Goal: Task Accomplishment & Management: Manage account settings

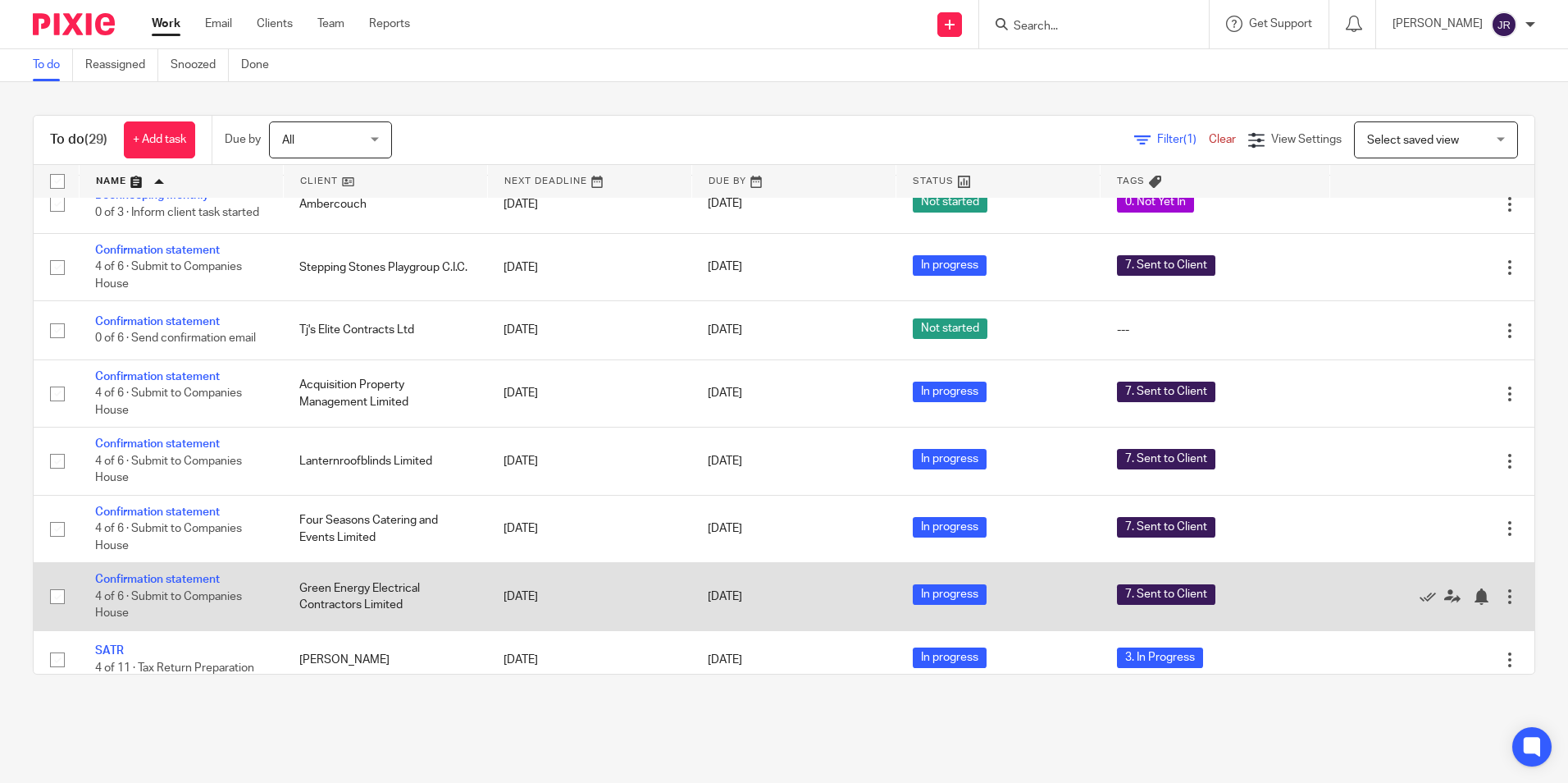
scroll to position [738, 0]
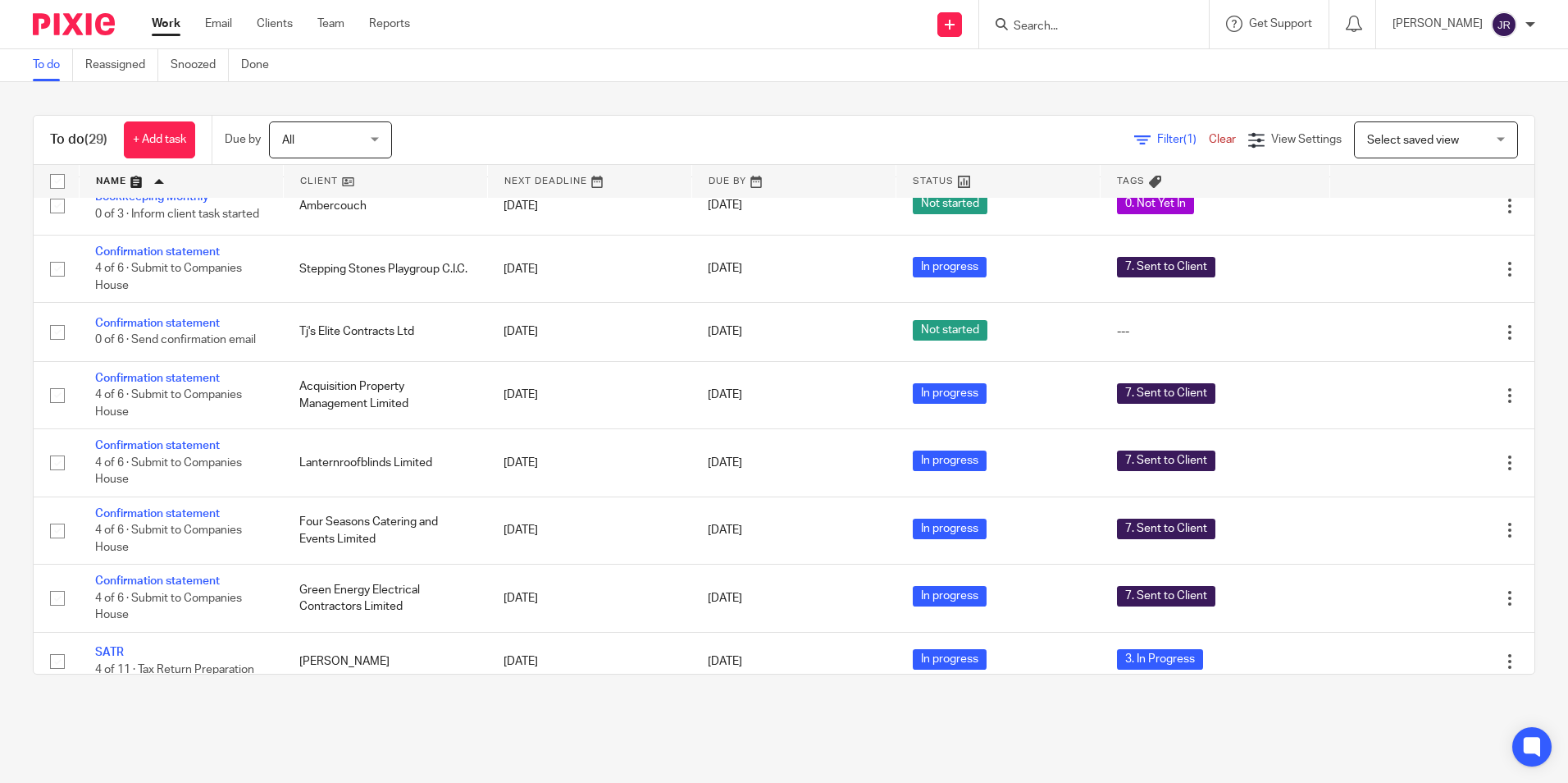
click at [1066, 20] on input "Search" at bounding box center [1085, 27] width 147 height 15
type input "tj's"
click at [1077, 55] on link at bounding box center [1110, 64] width 203 height 25
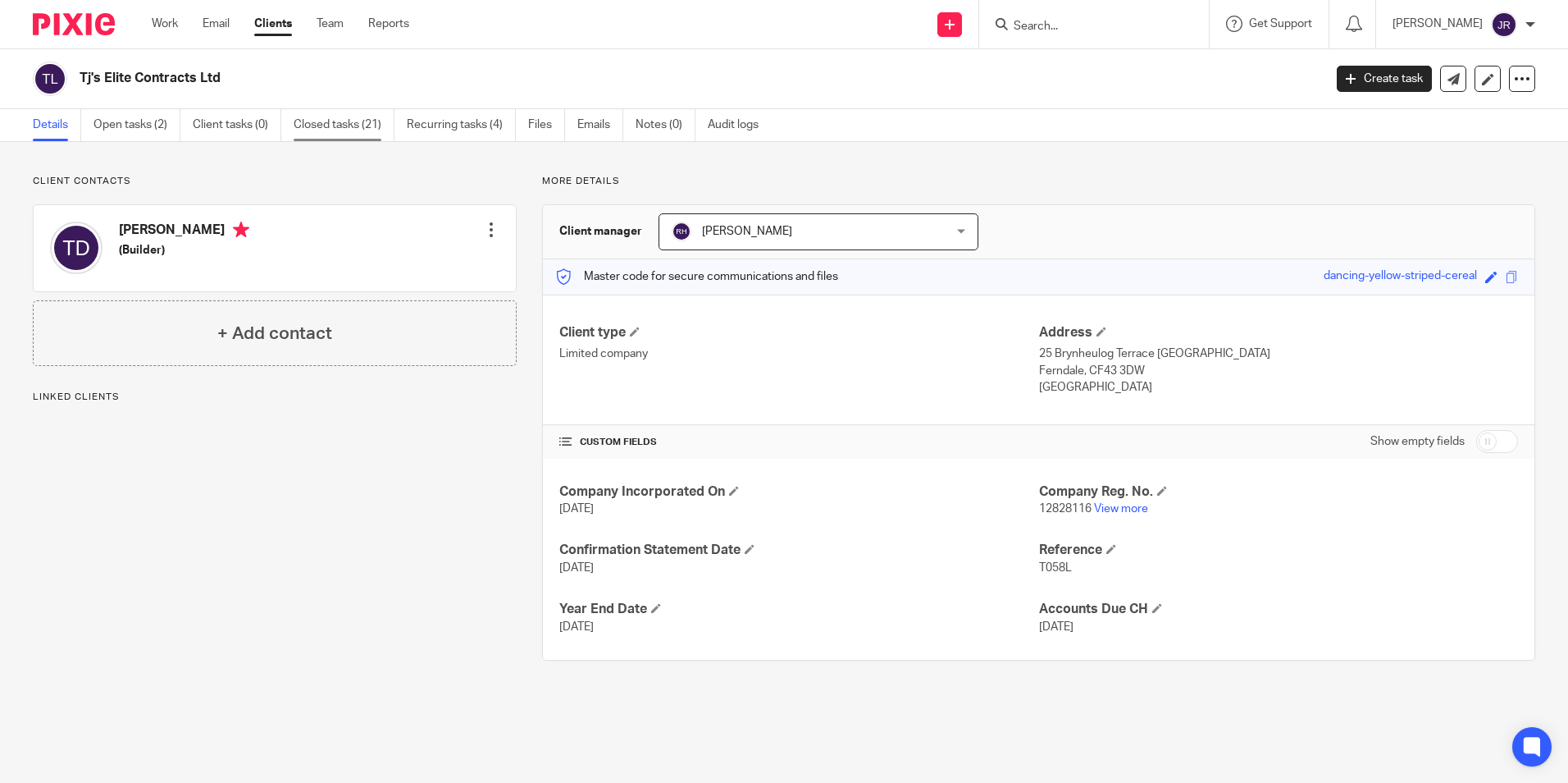
click at [328, 126] on link "Closed tasks (21)" at bounding box center [344, 125] width 101 height 32
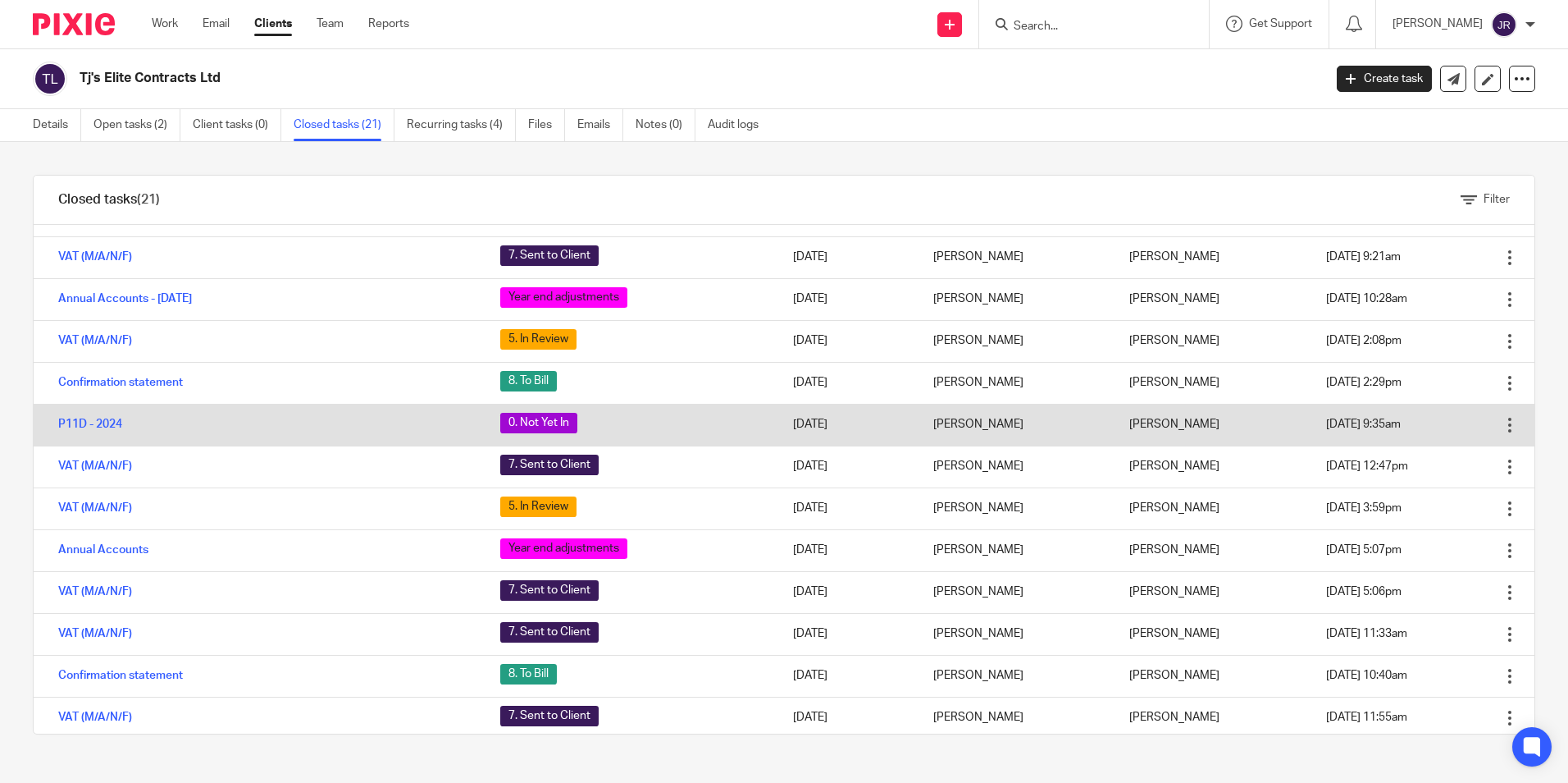
scroll to position [164, 0]
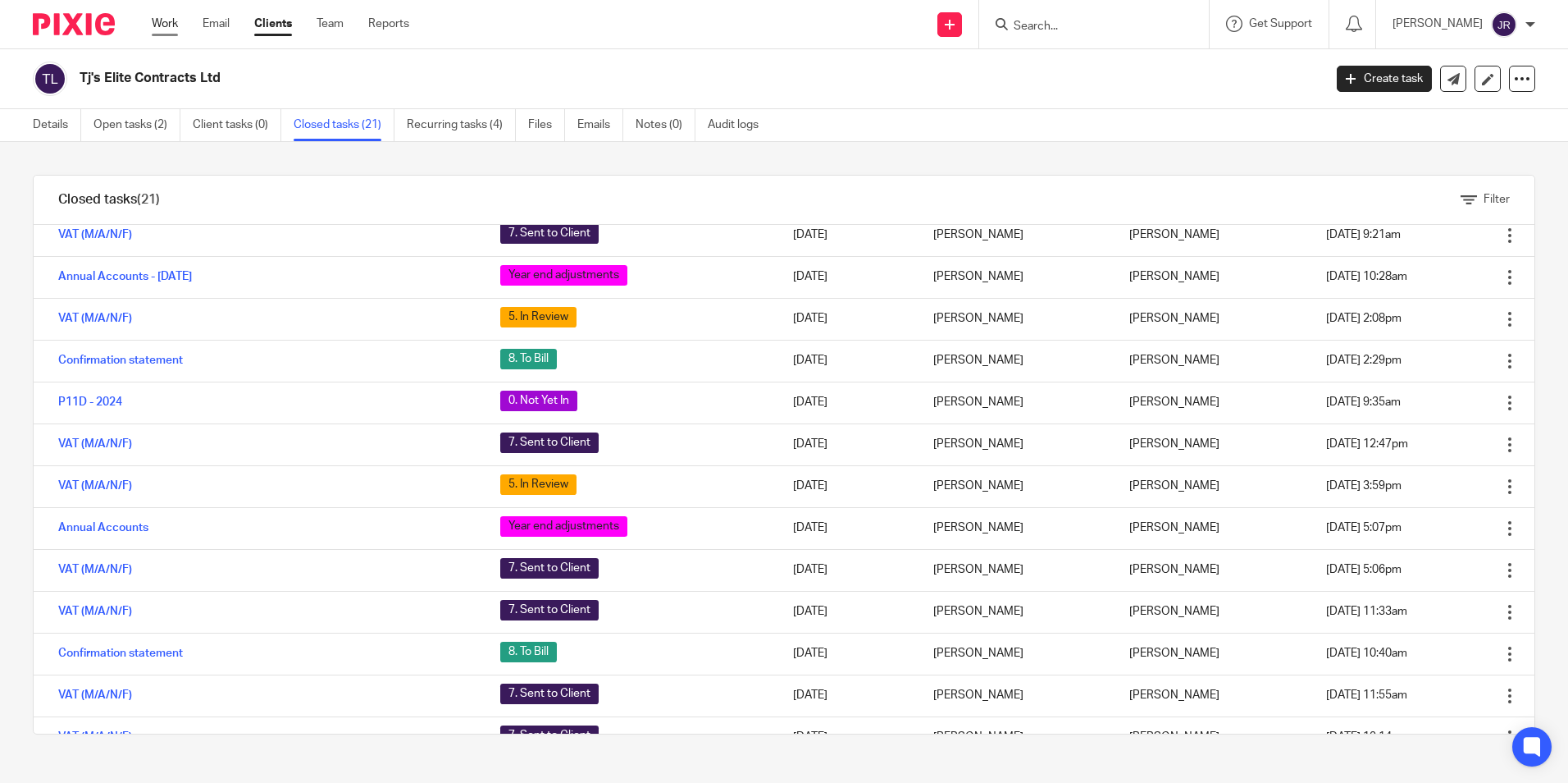
click at [173, 27] on link "Work" at bounding box center [164, 23] width 26 height 16
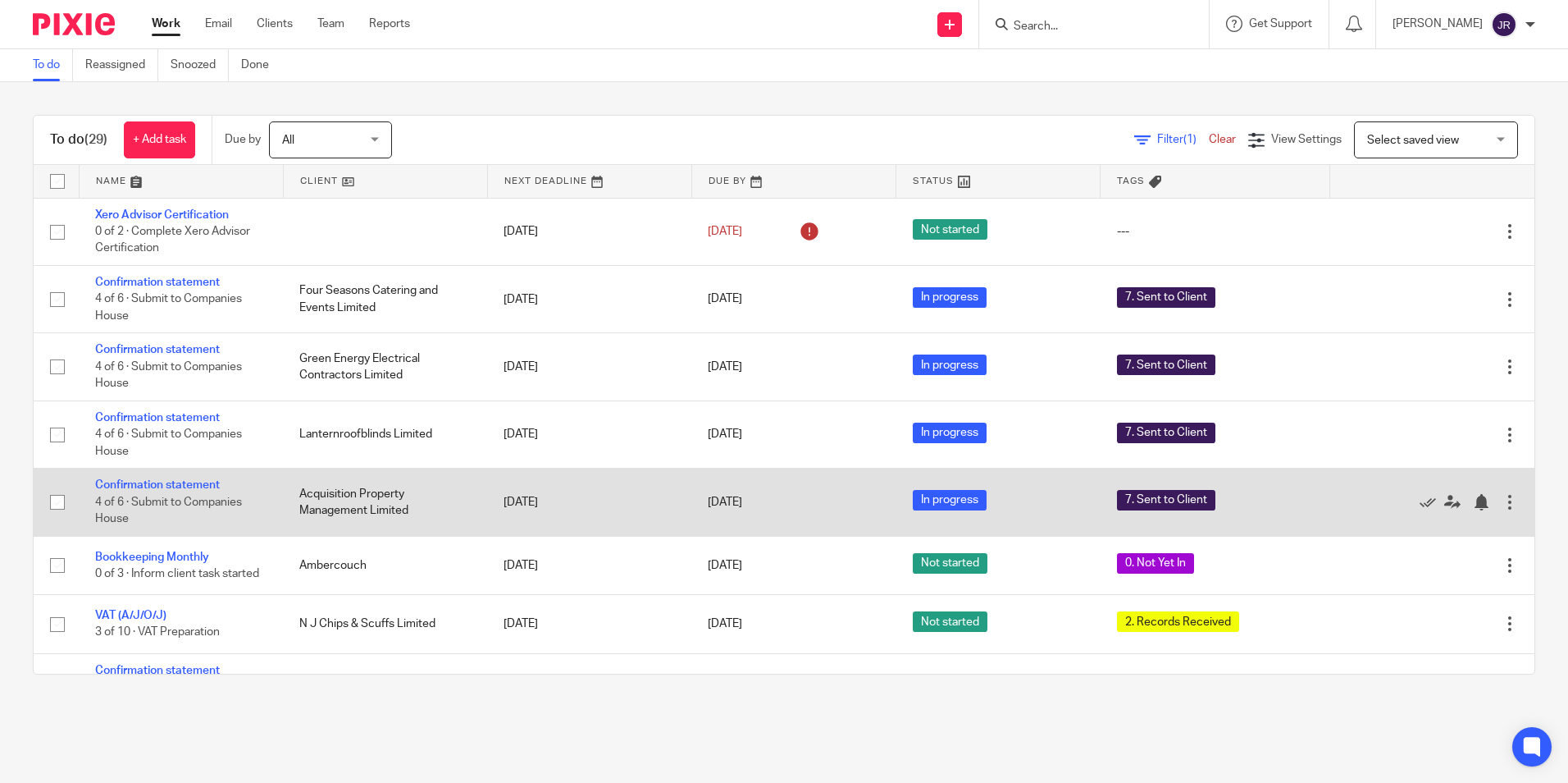
scroll to position [164, 0]
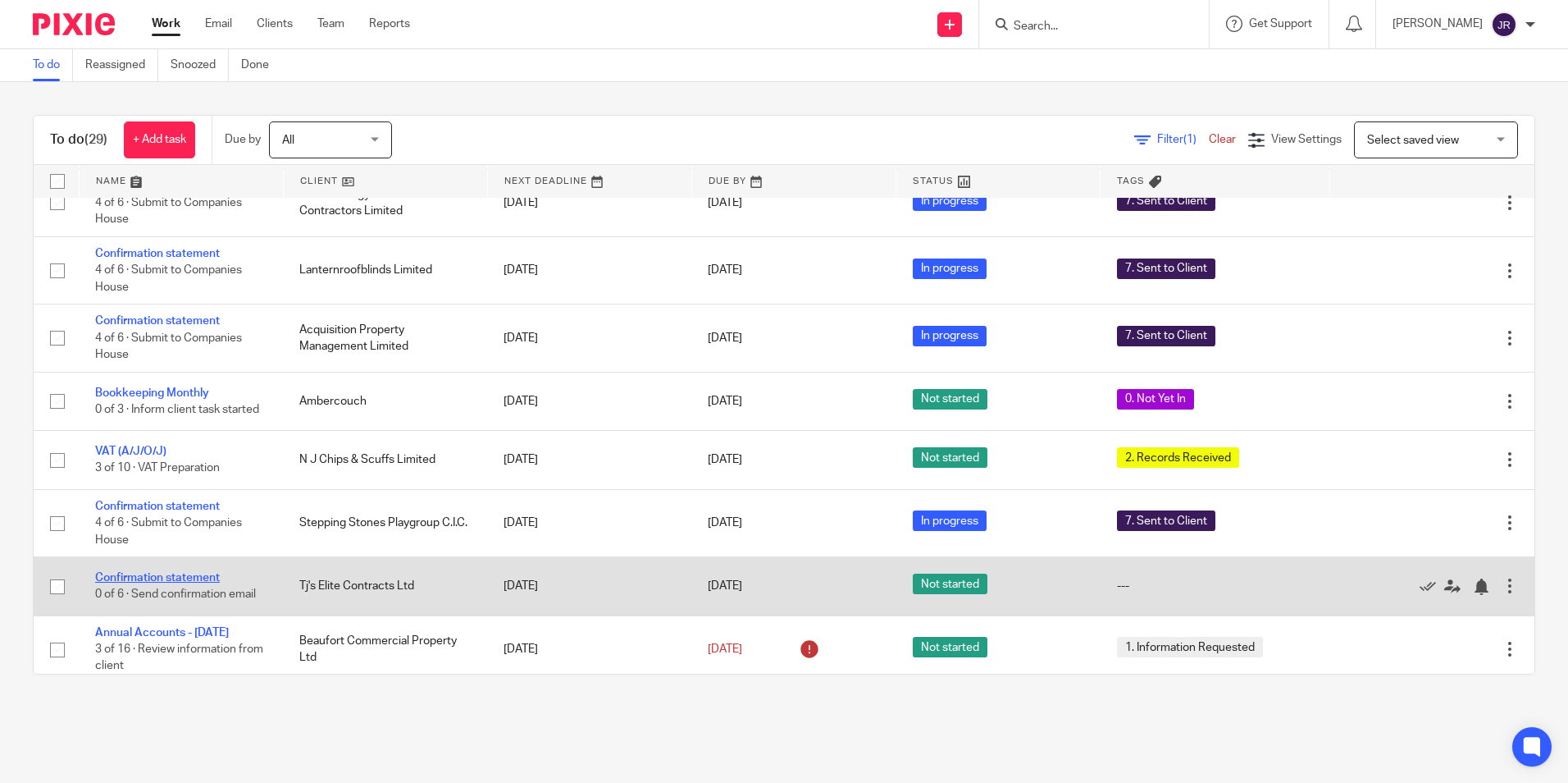
click at [196, 572] on link "Confirmation statement" at bounding box center [158, 578] width 125 height 12
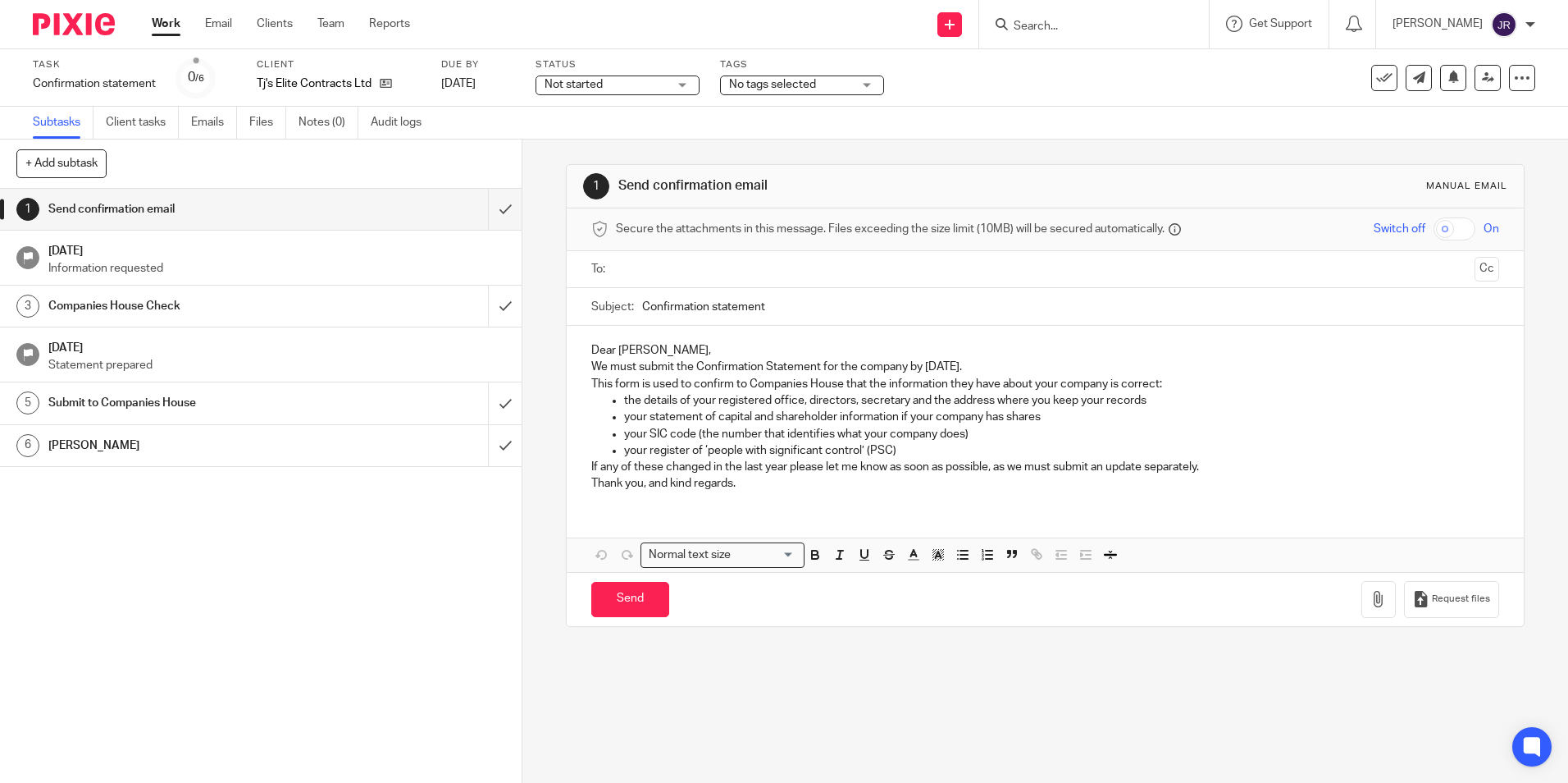
click at [693, 86] on div "Not started Not started" at bounding box center [618, 86] width 164 height 20
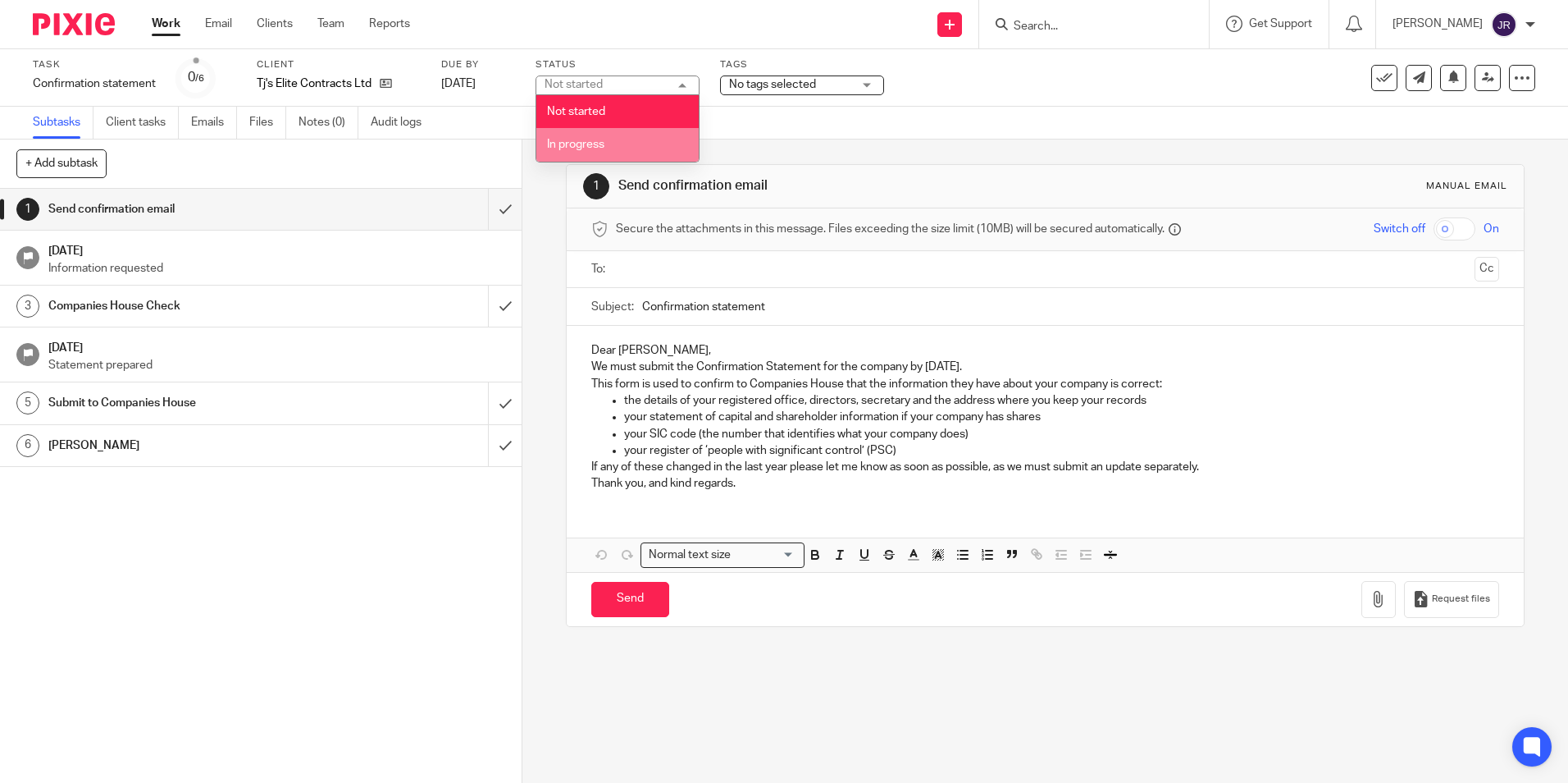
click at [638, 139] on li "In progress" at bounding box center [618, 145] width 162 height 34
click at [870, 84] on div "No tags selected" at bounding box center [802, 86] width 164 height 20
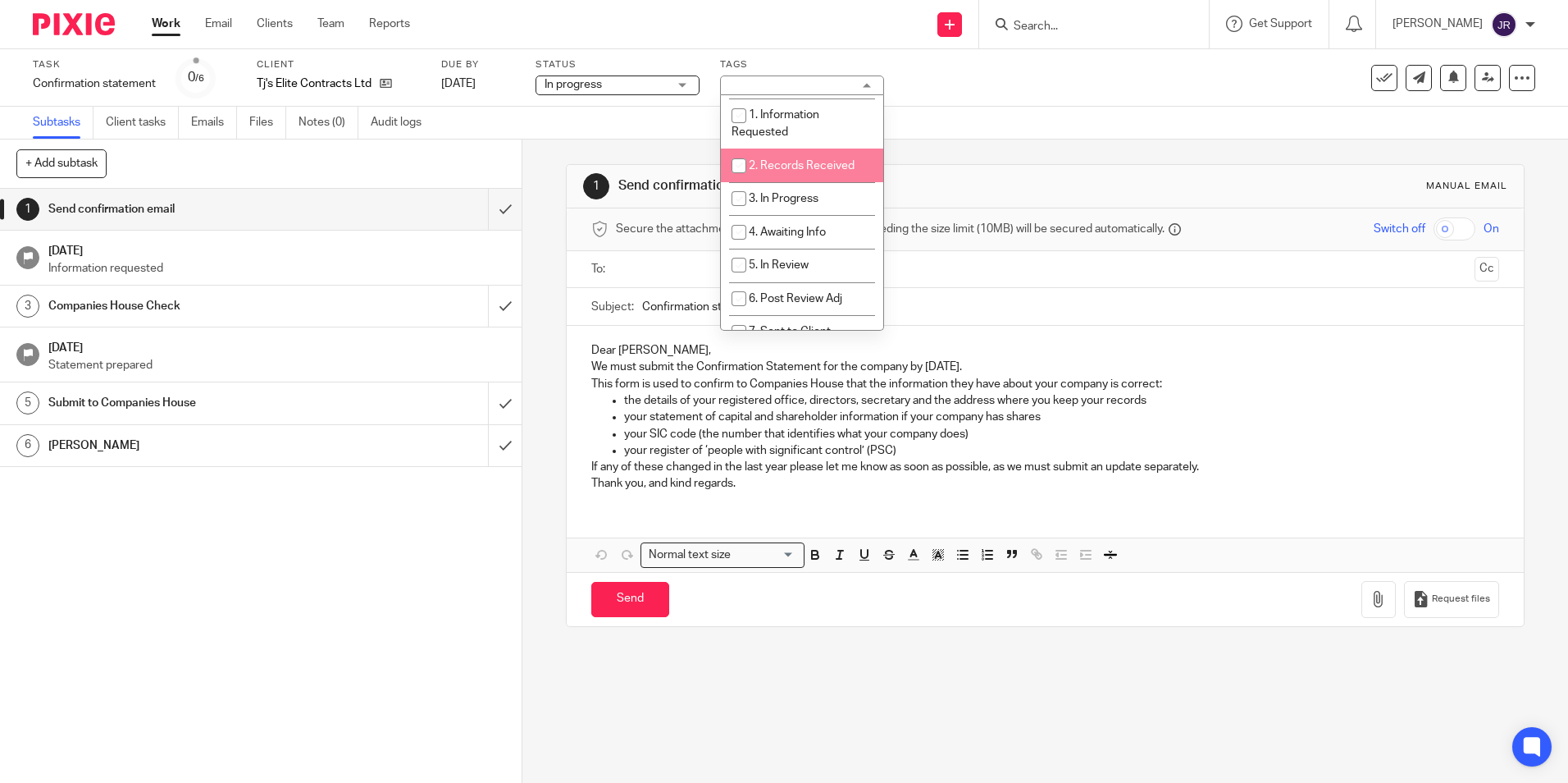
scroll to position [82, 0]
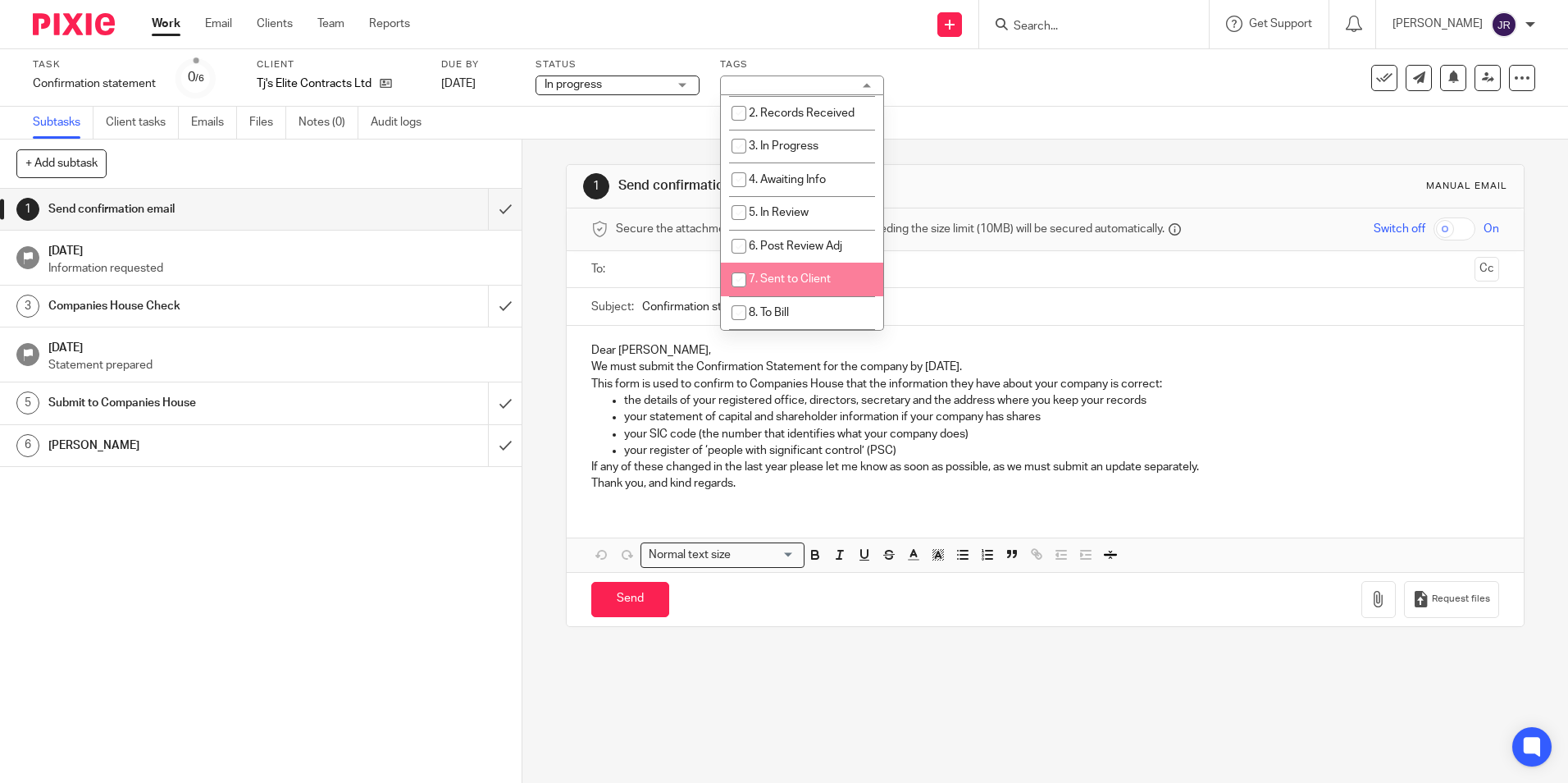
click at [832, 271] on li "7. Sent to Client" at bounding box center [802, 279] width 162 height 34
checkbox input "true"
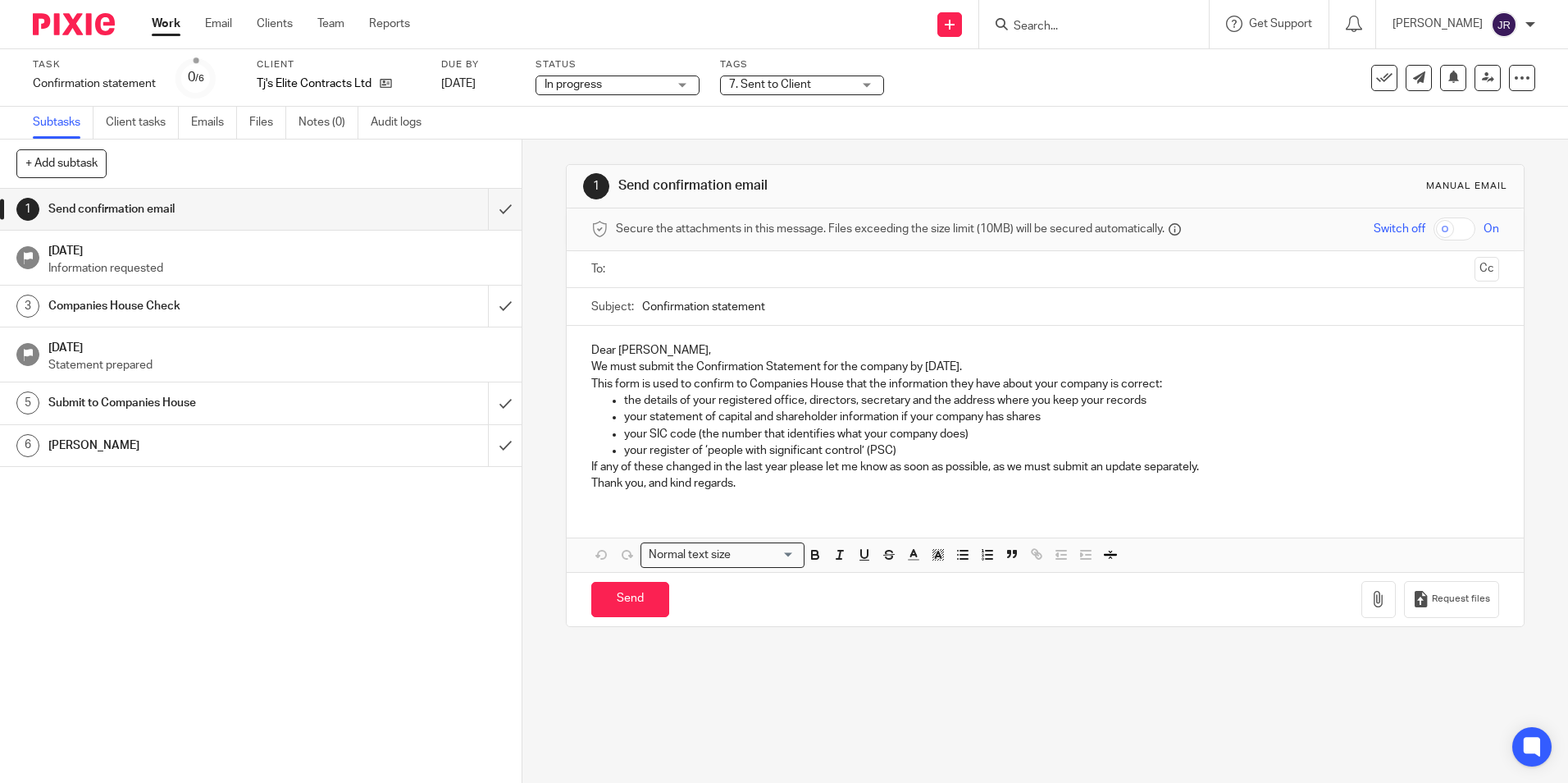
drag, startPoint x: 435, startPoint y: 552, endPoint x: 458, endPoint y: 446, distance: 108.5
click at [432, 548] on div "1 Send confirmation email 19 Aug 2025 Information requested 3 Companies House C…" at bounding box center [261, 485] width 522 height 594
click at [481, 208] on input "submit" at bounding box center [261, 209] width 522 height 41
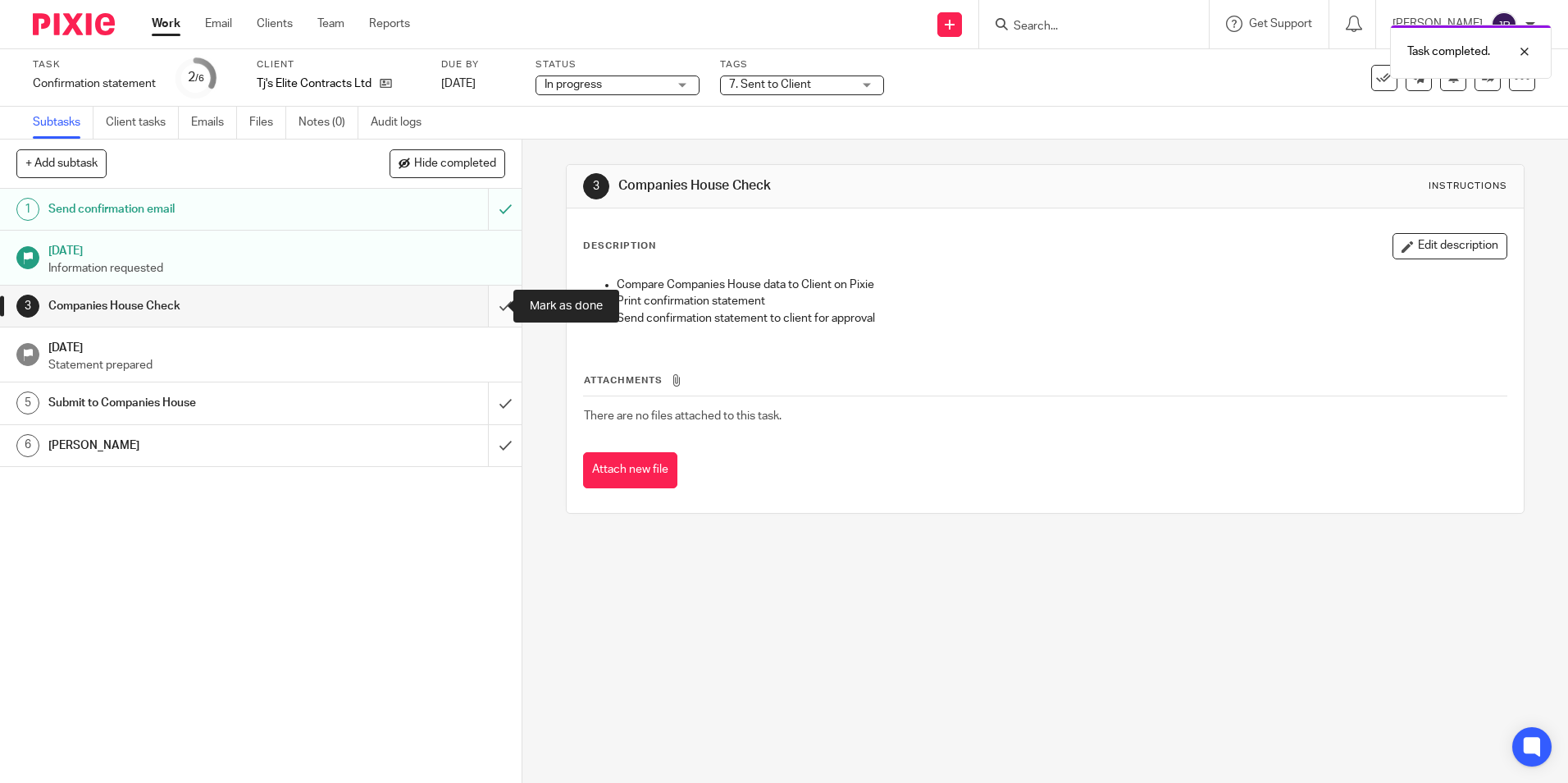
click at [487, 305] on input "submit" at bounding box center [261, 306] width 522 height 41
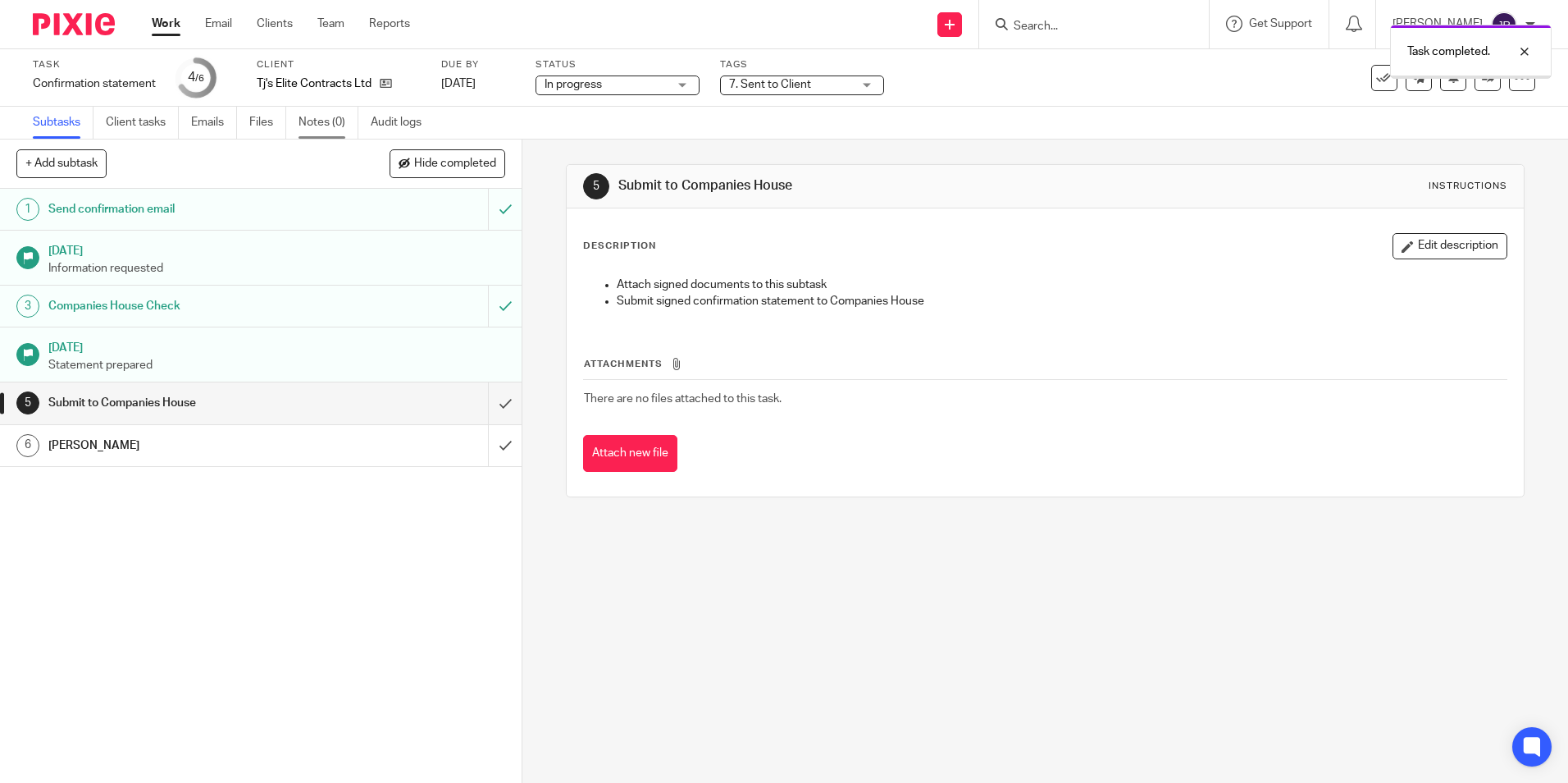
click at [319, 125] on link "Notes (0)" at bounding box center [328, 122] width 60 height 32
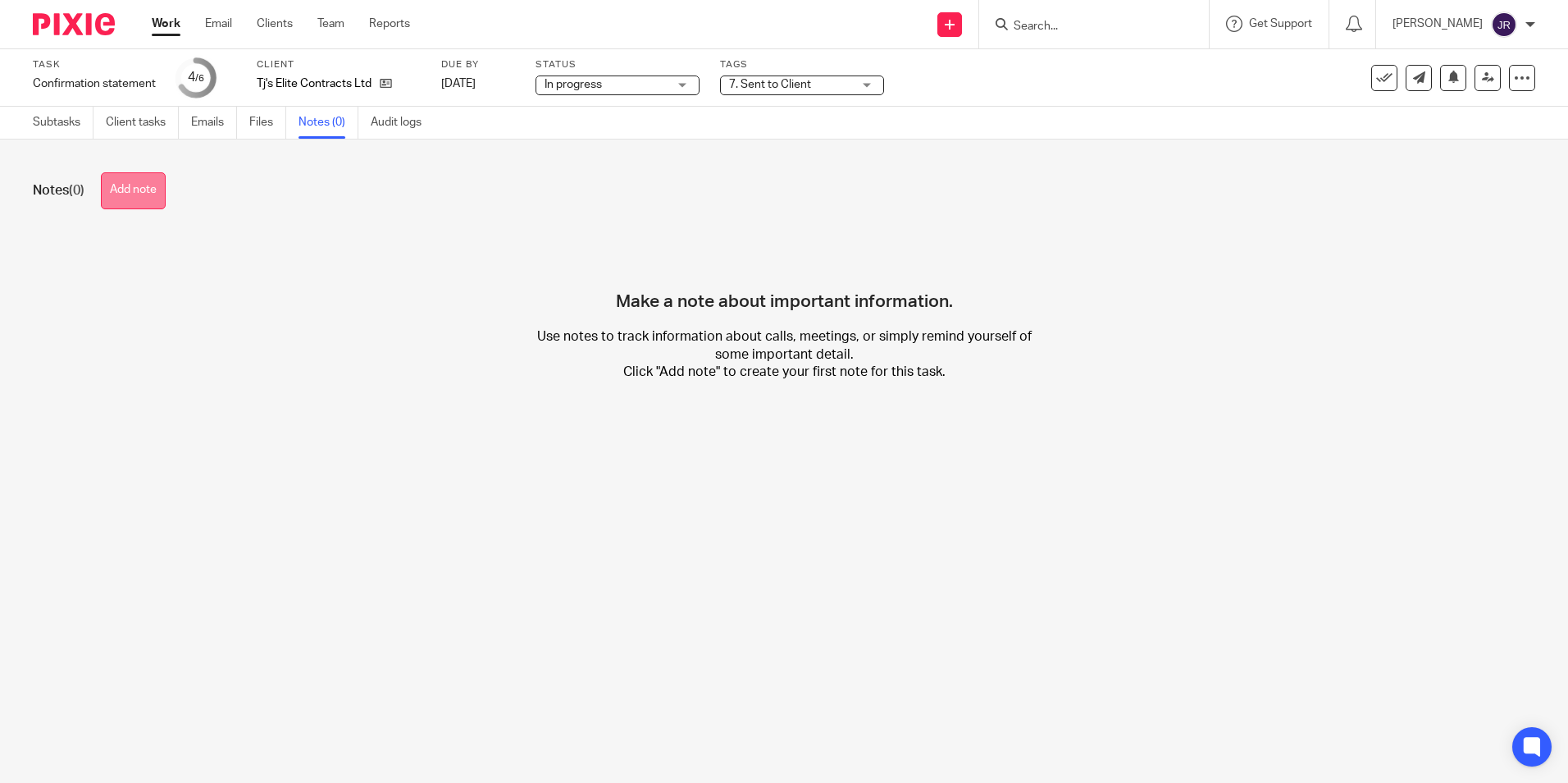
click at [157, 202] on button "Add note" at bounding box center [133, 190] width 65 height 37
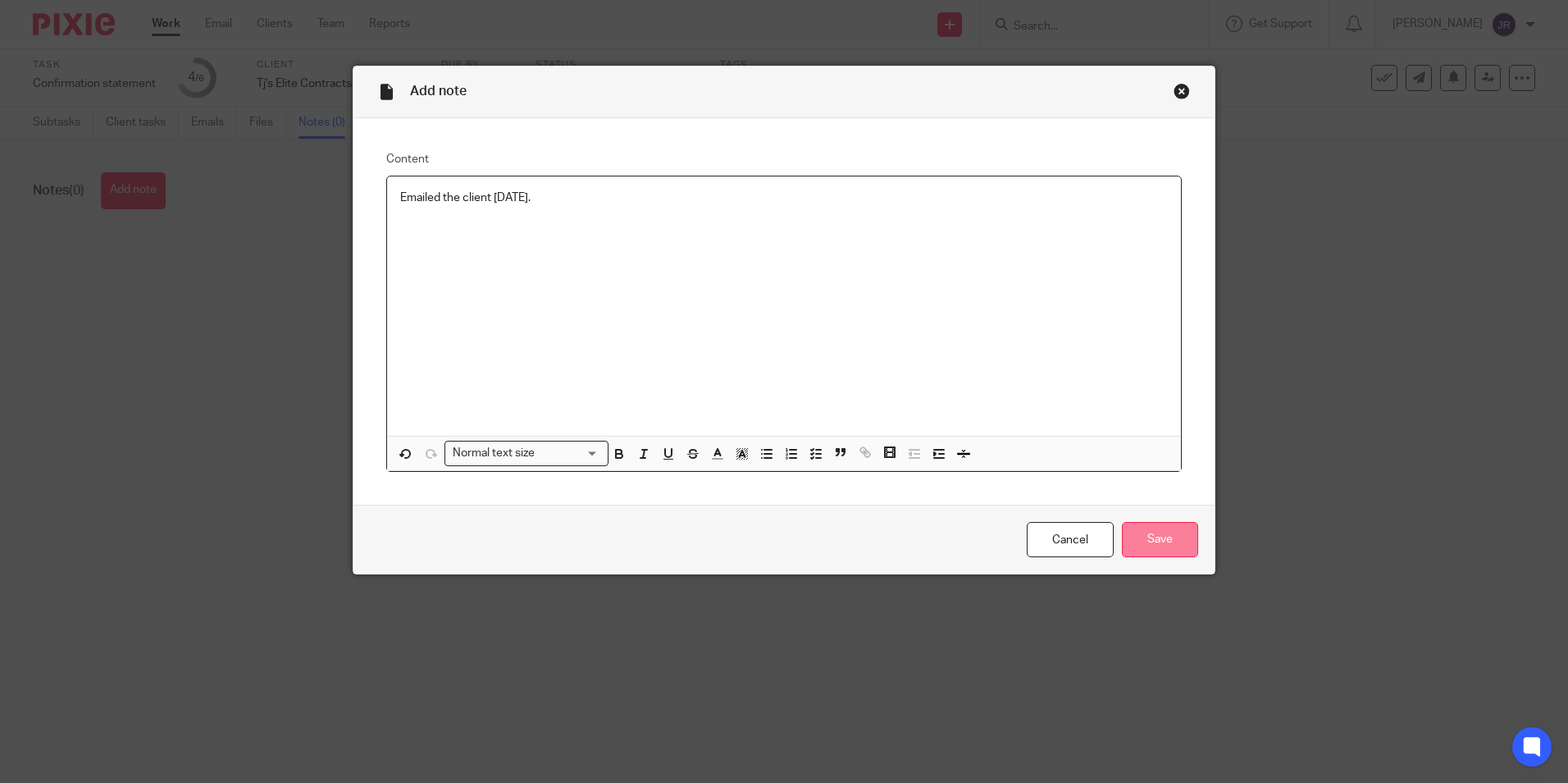
click at [1167, 551] on input "Save" at bounding box center [1159, 540] width 76 height 36
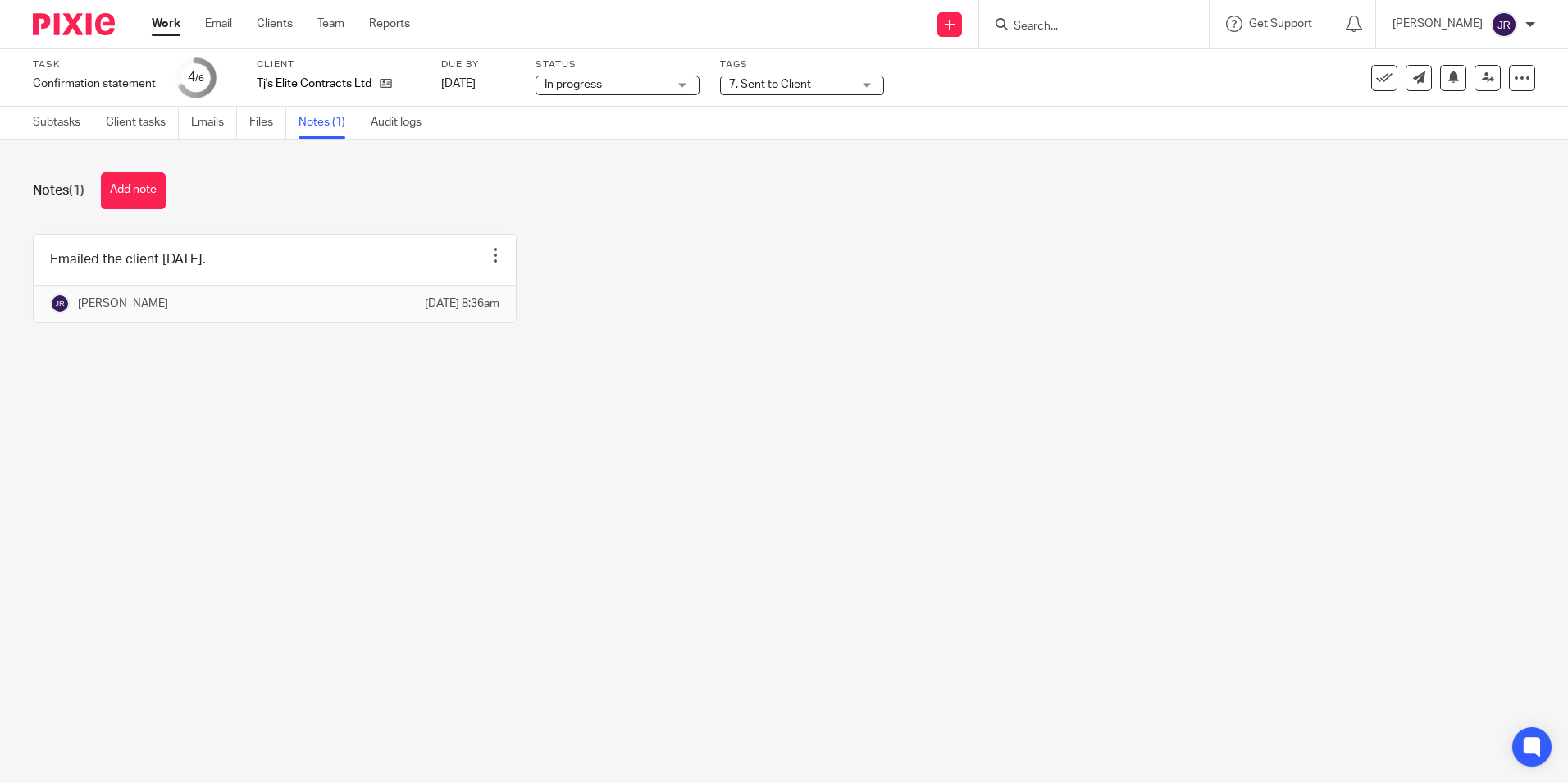
click at [162, 26] on link "Work" at bounding box center [166, 23] width 29 height 16
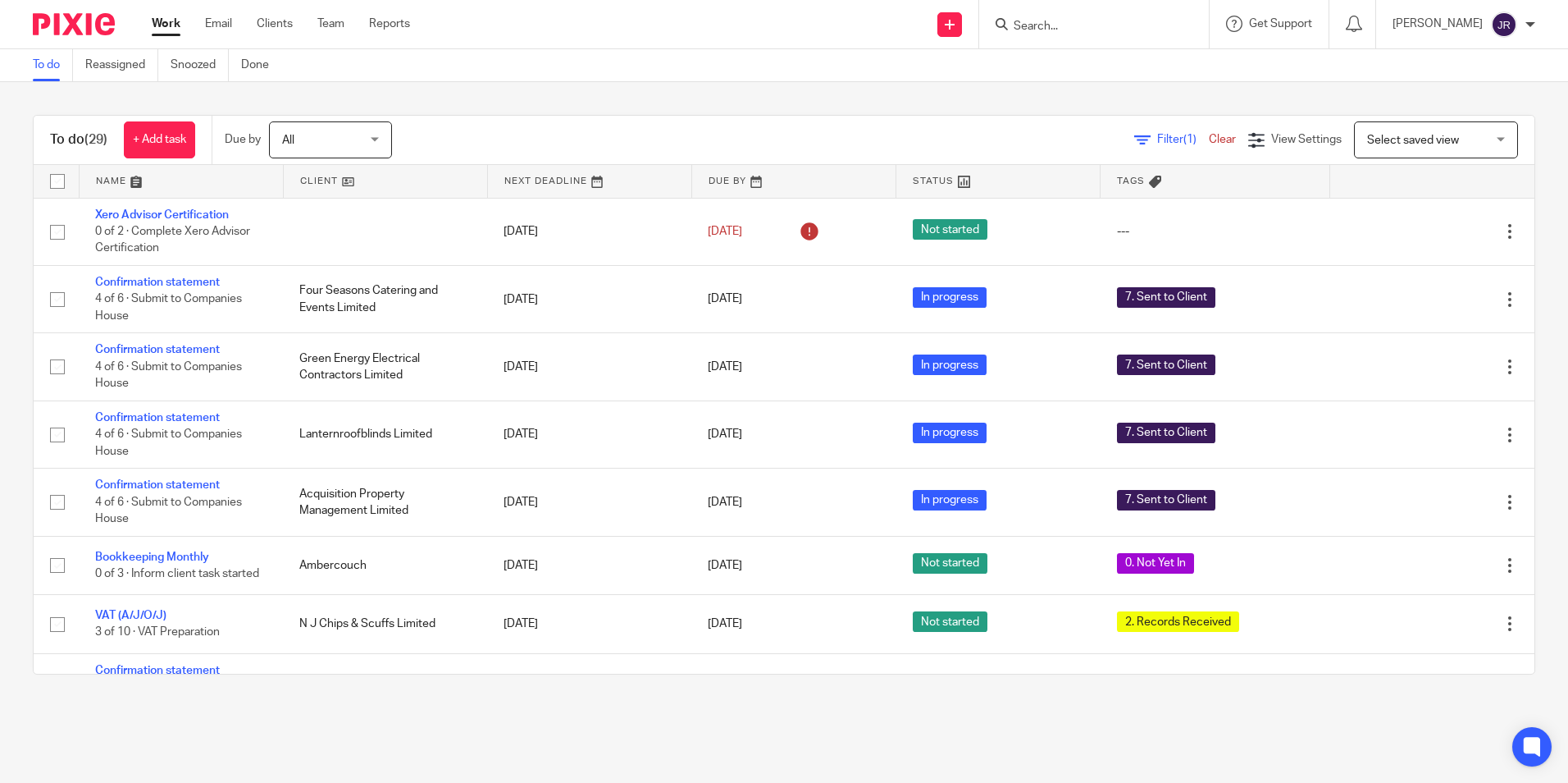
click at [1080, 29] on input "Search" at bounding box center [1085, 27] width 147 height 15
type input "sco"
click at [1127, 83] on link at bounding box center [1110, 89] width 203 height 25
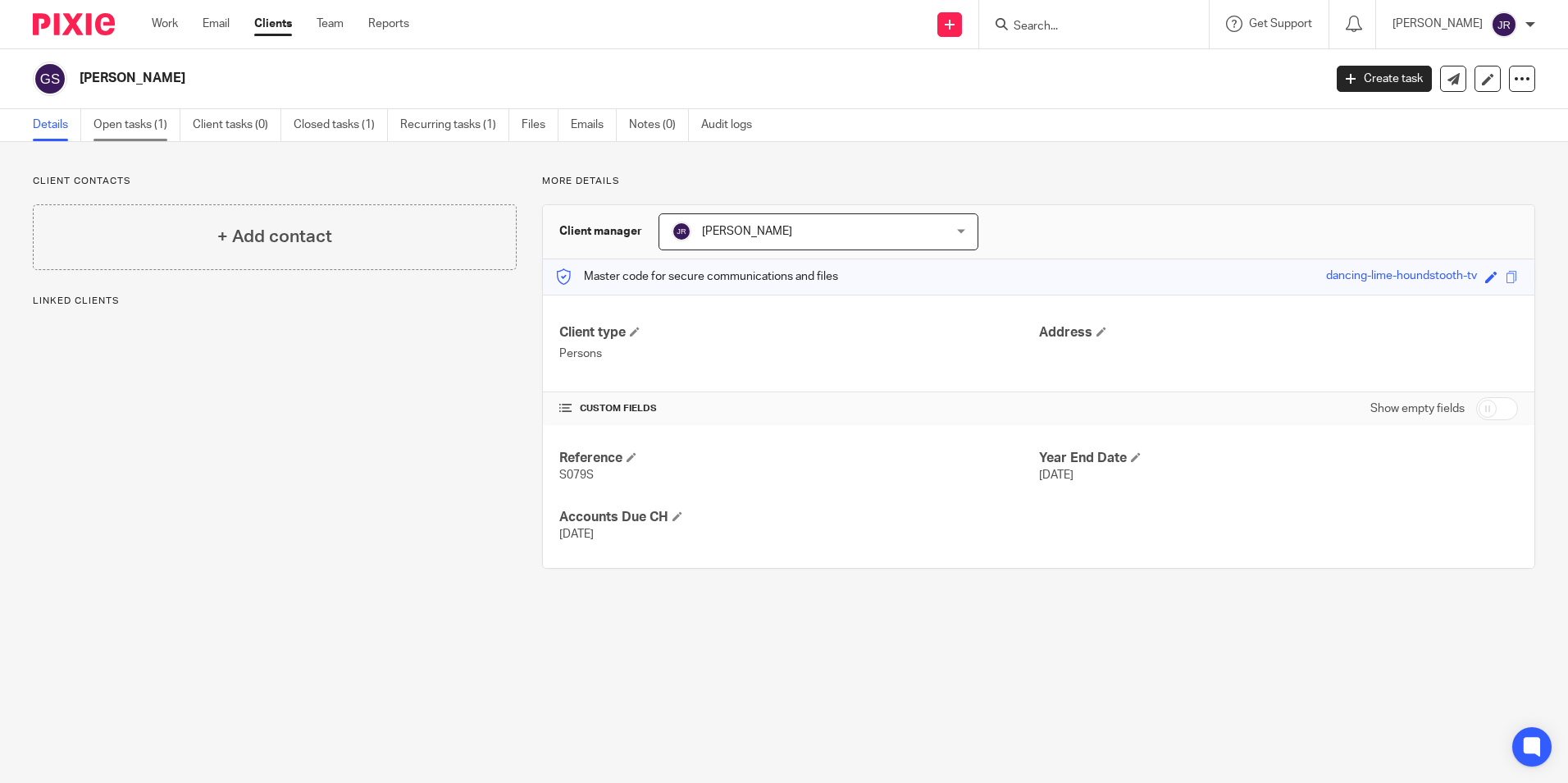
click at [120, 125] on link "Open tasks (1)" at bounding box center [137, 125] width 87 height 32
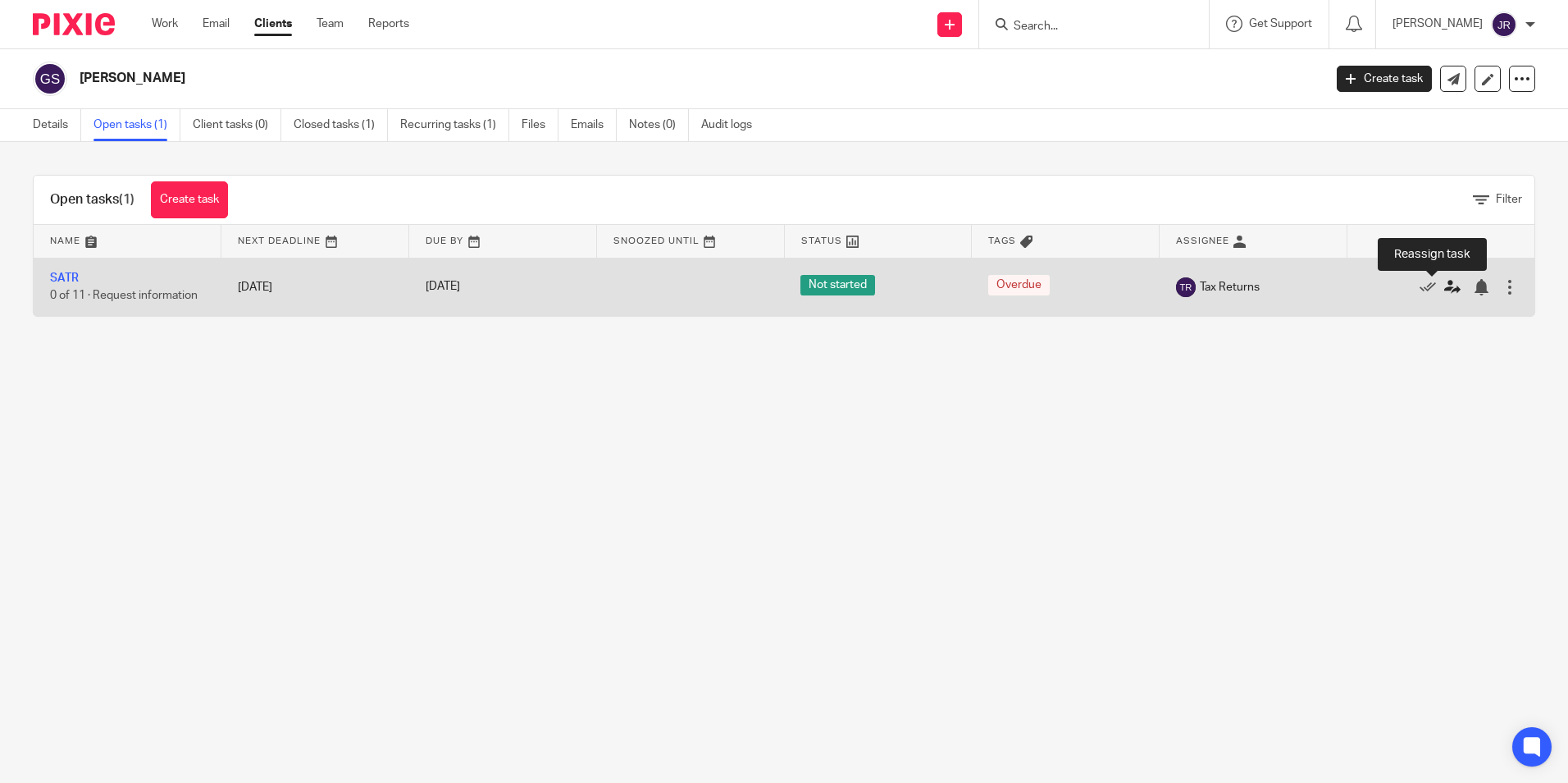
click at [1444, 287] on icon at bounding box center [1452, 287] width 16 height 16
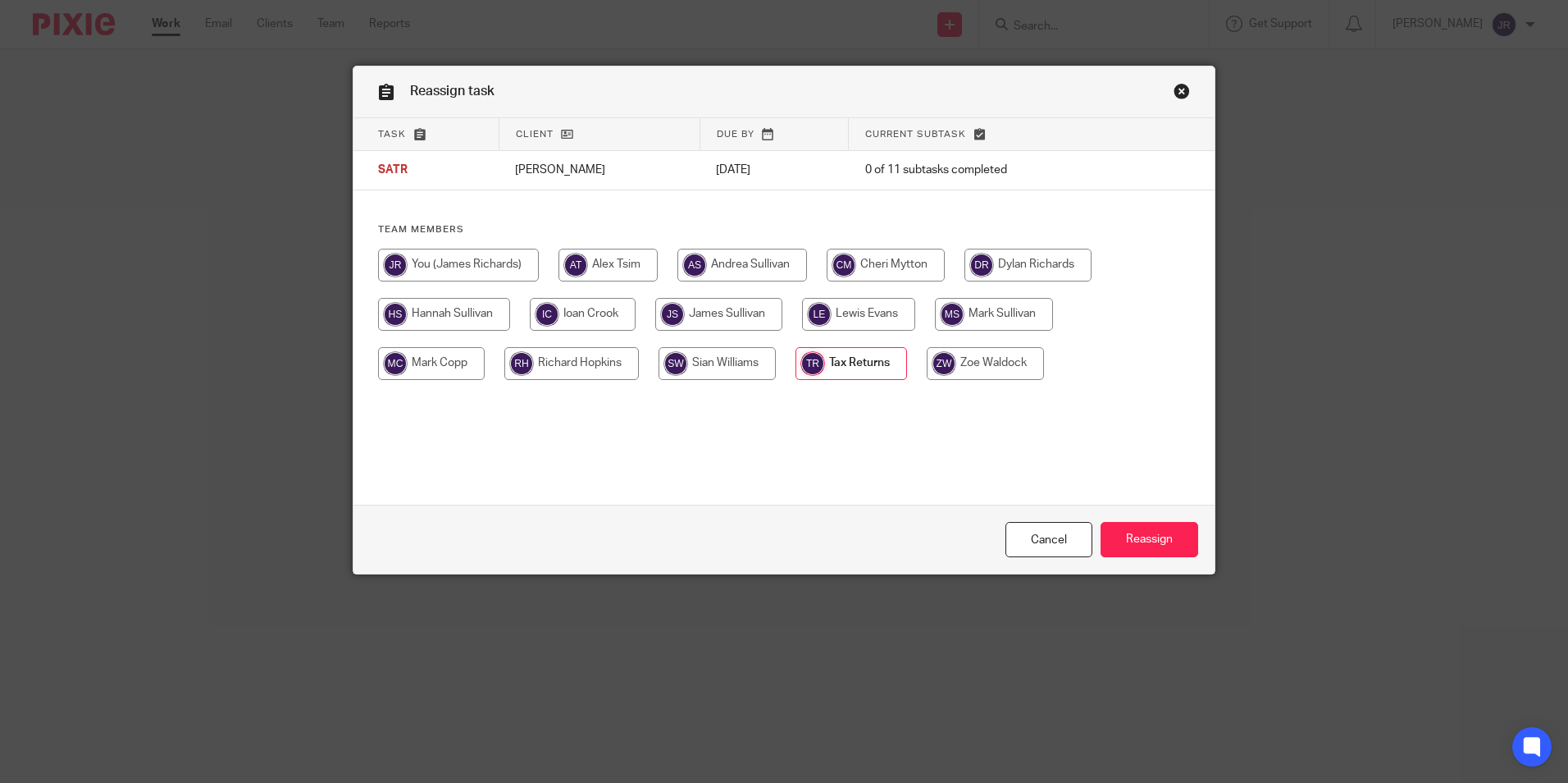
click at [480, 259] on input "radio" at bounding box center [459, 264] width 161 height 33
radio input "true"
click at [1174, 536] on input "Reassign" at bounding box center [1149, 540] width 97 height 36
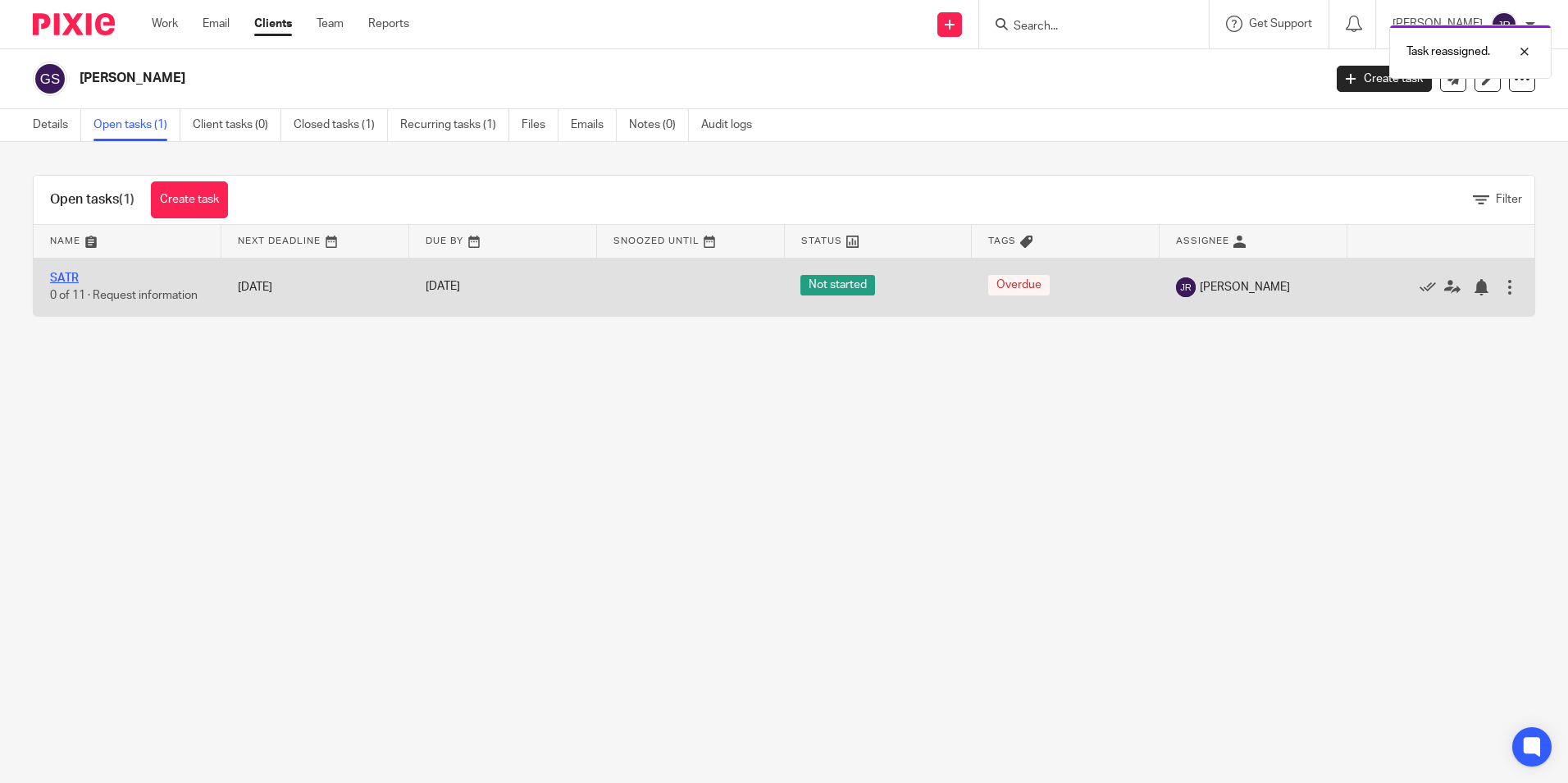
click at [76, 278] on link "SATR" at bounding box center [64, 278] width 29 height 12
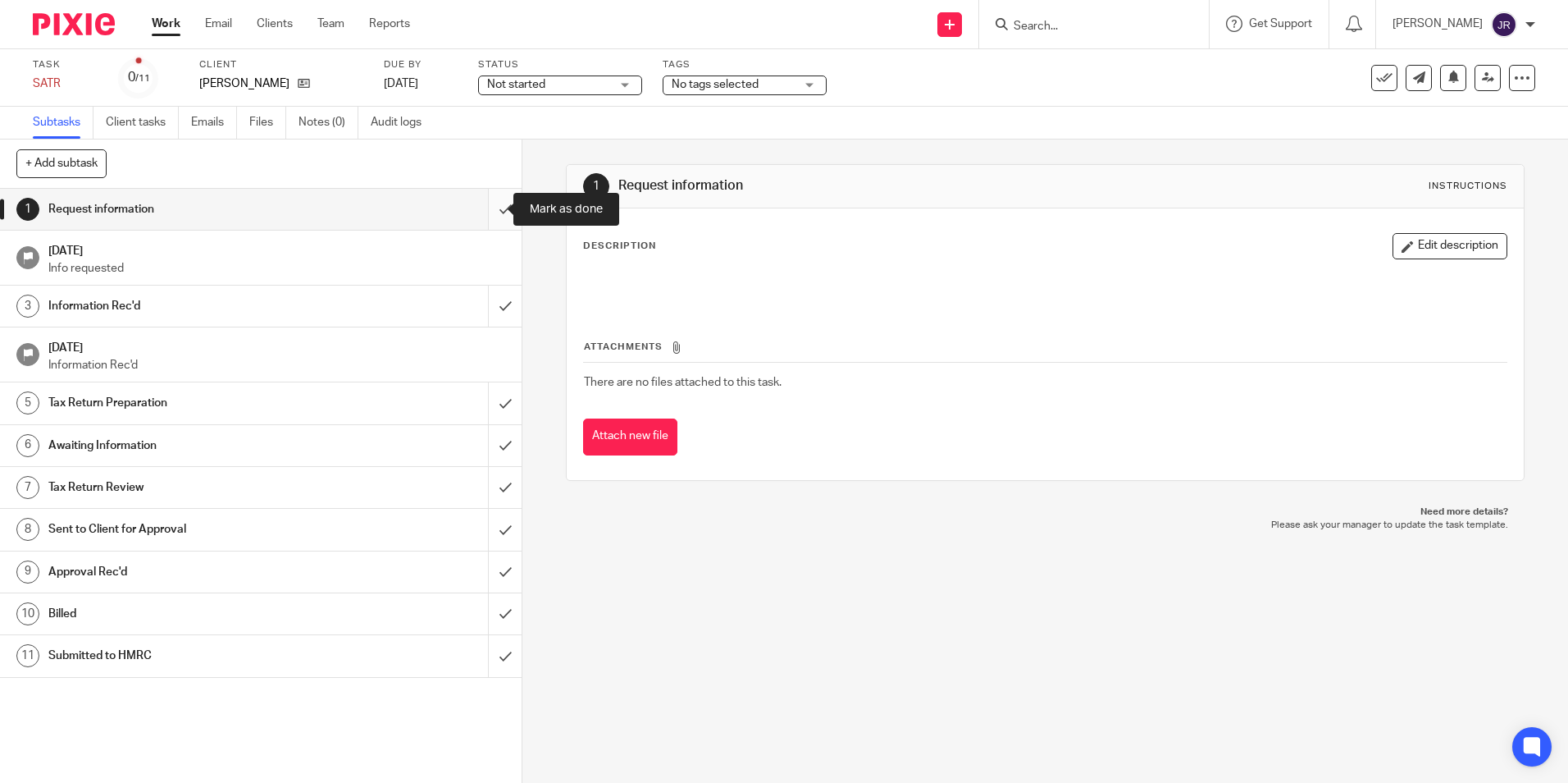
click at [493, 206] on input "submit" at bounding box center [261, 209] width 522 height 41
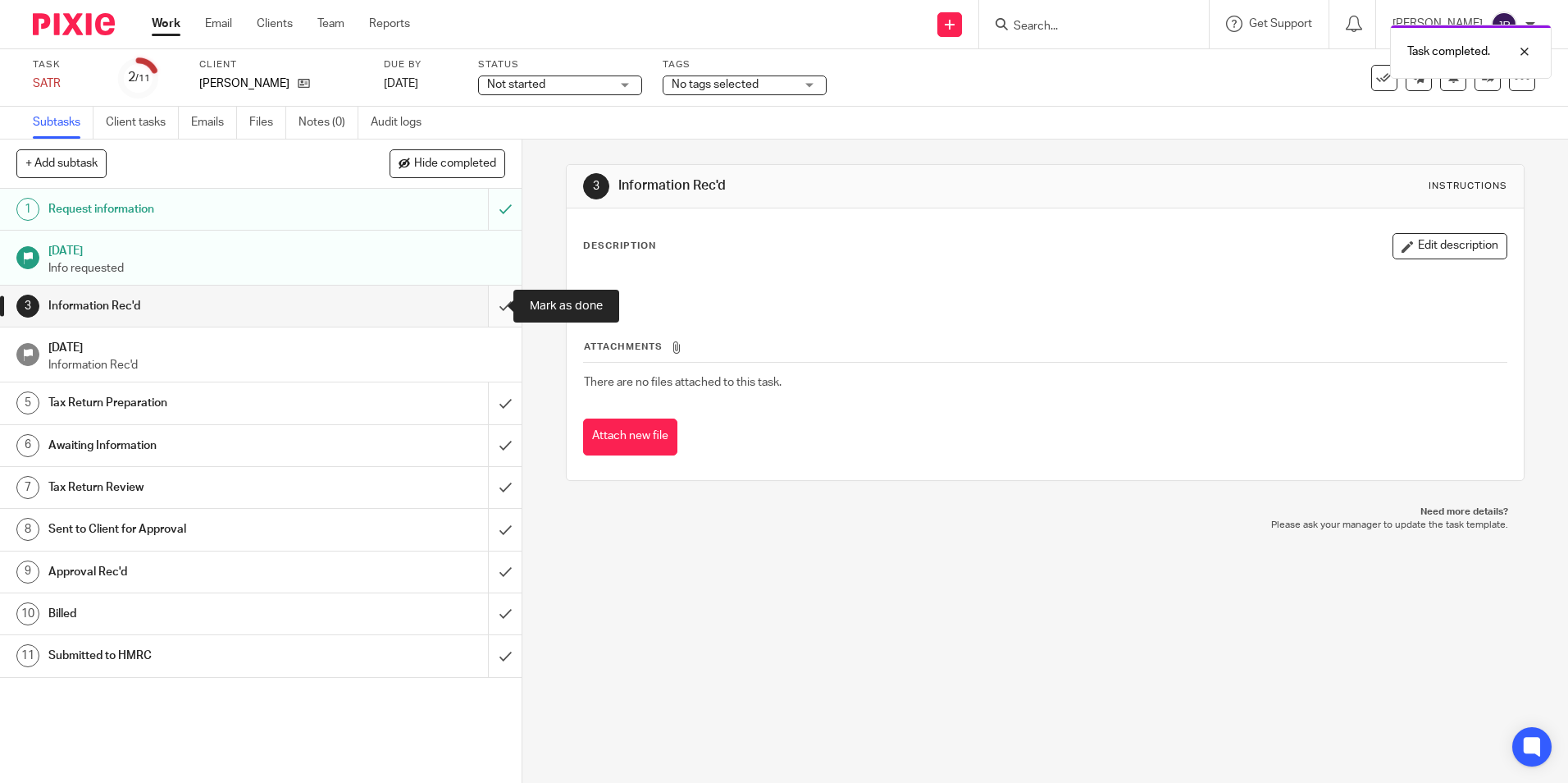
click at [496, 304] on input "submit" at bounding box center [261, 306] width 522 height 41
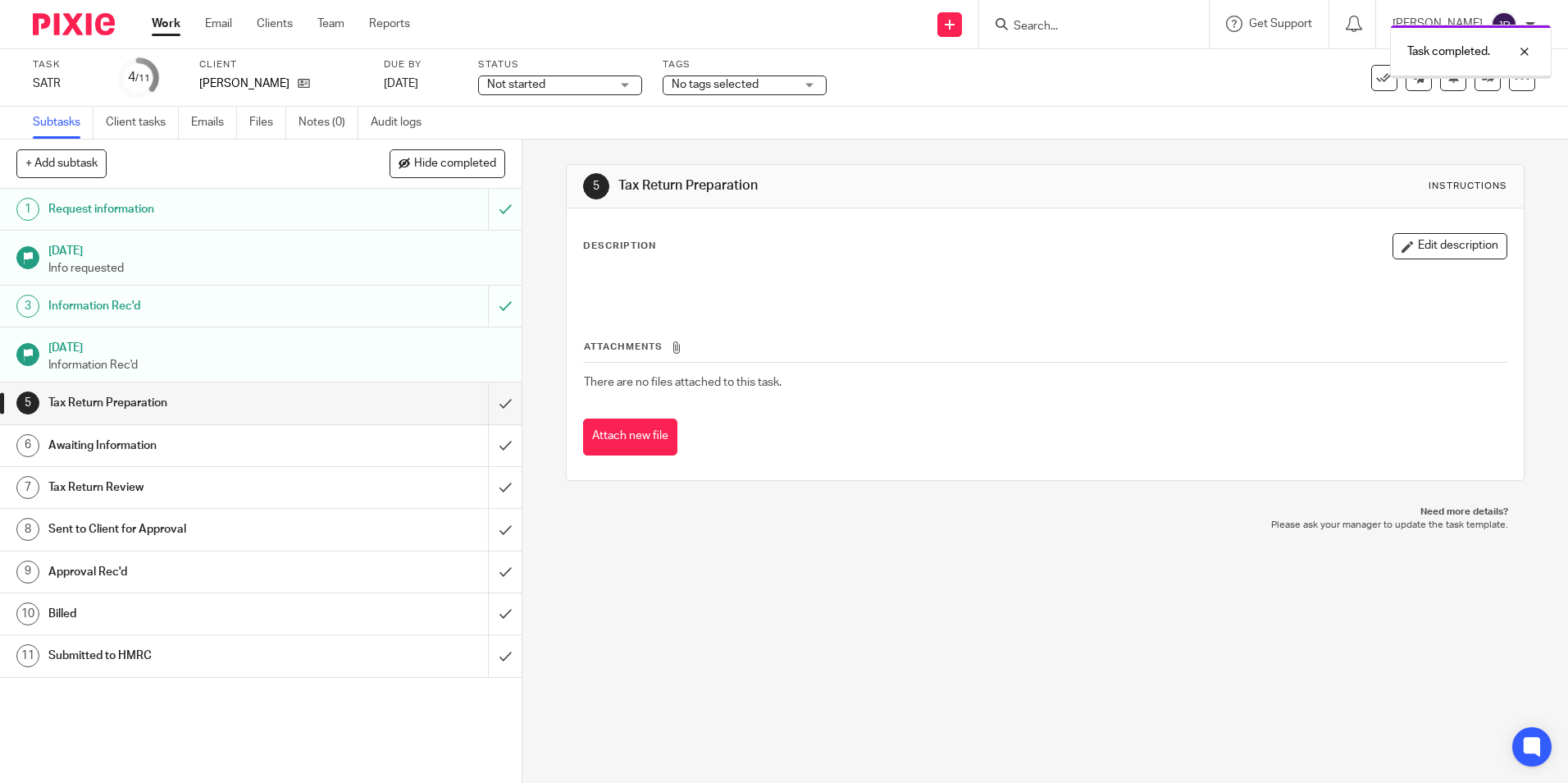
click at [328, 123] on link "Notes (0)" at bounding box center [328, 122] width 60 height 32
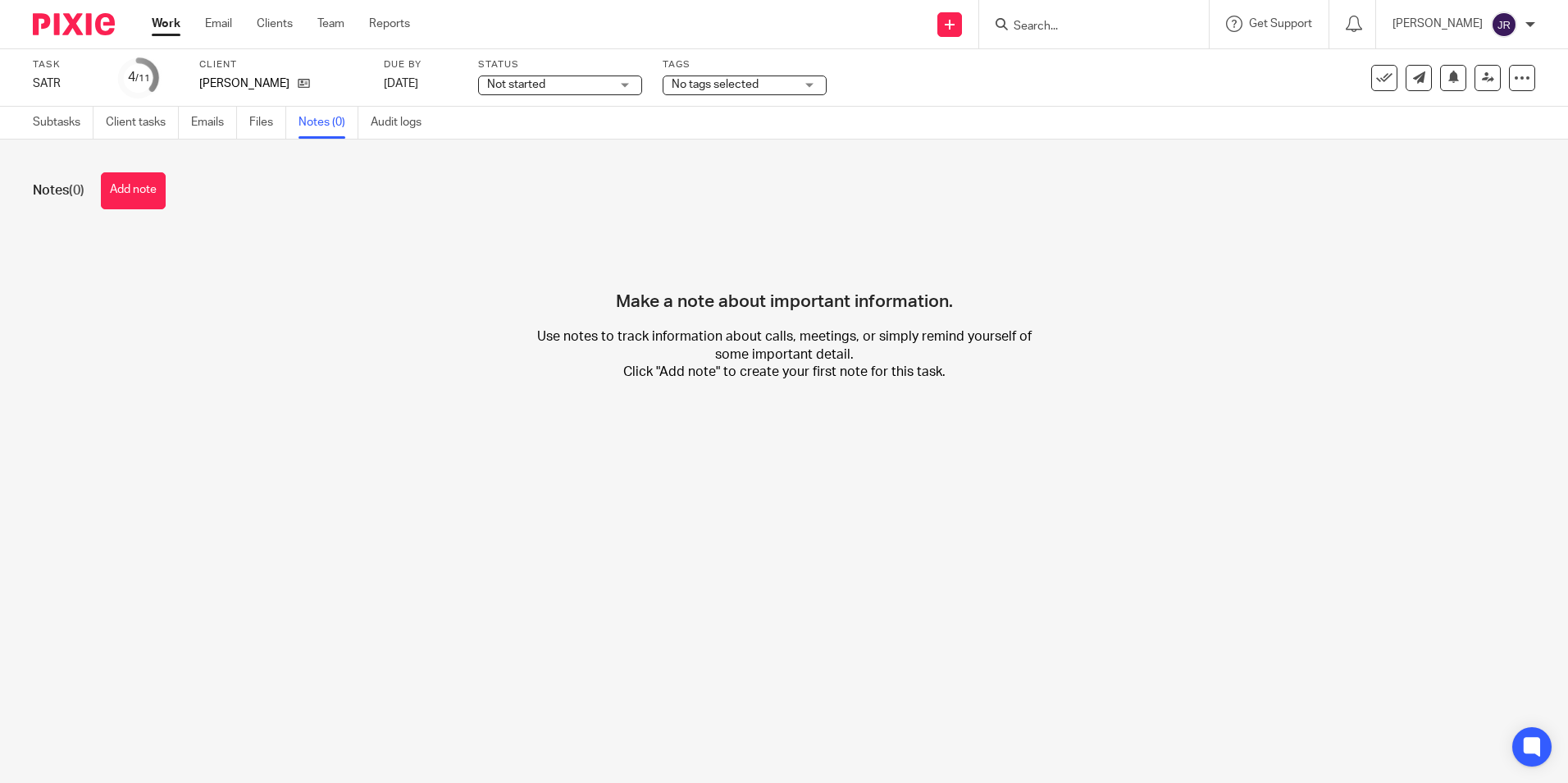
click at [162, 187] on button "Add note" at bounding box center [133, 190] width 65 height 37
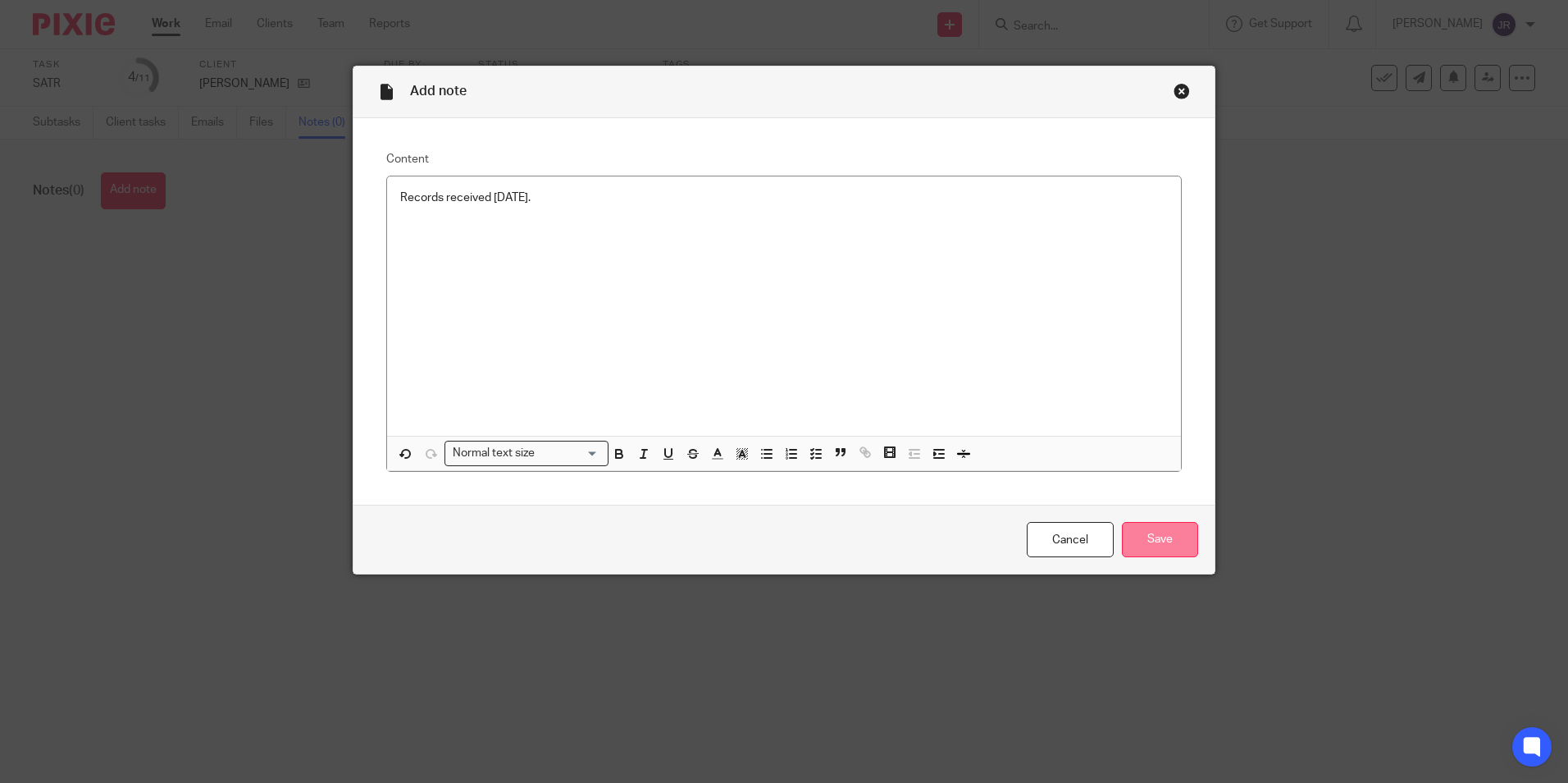
click at [1149, 541] on input "Save" at bounding box center [1159, 540] width 76 height 36
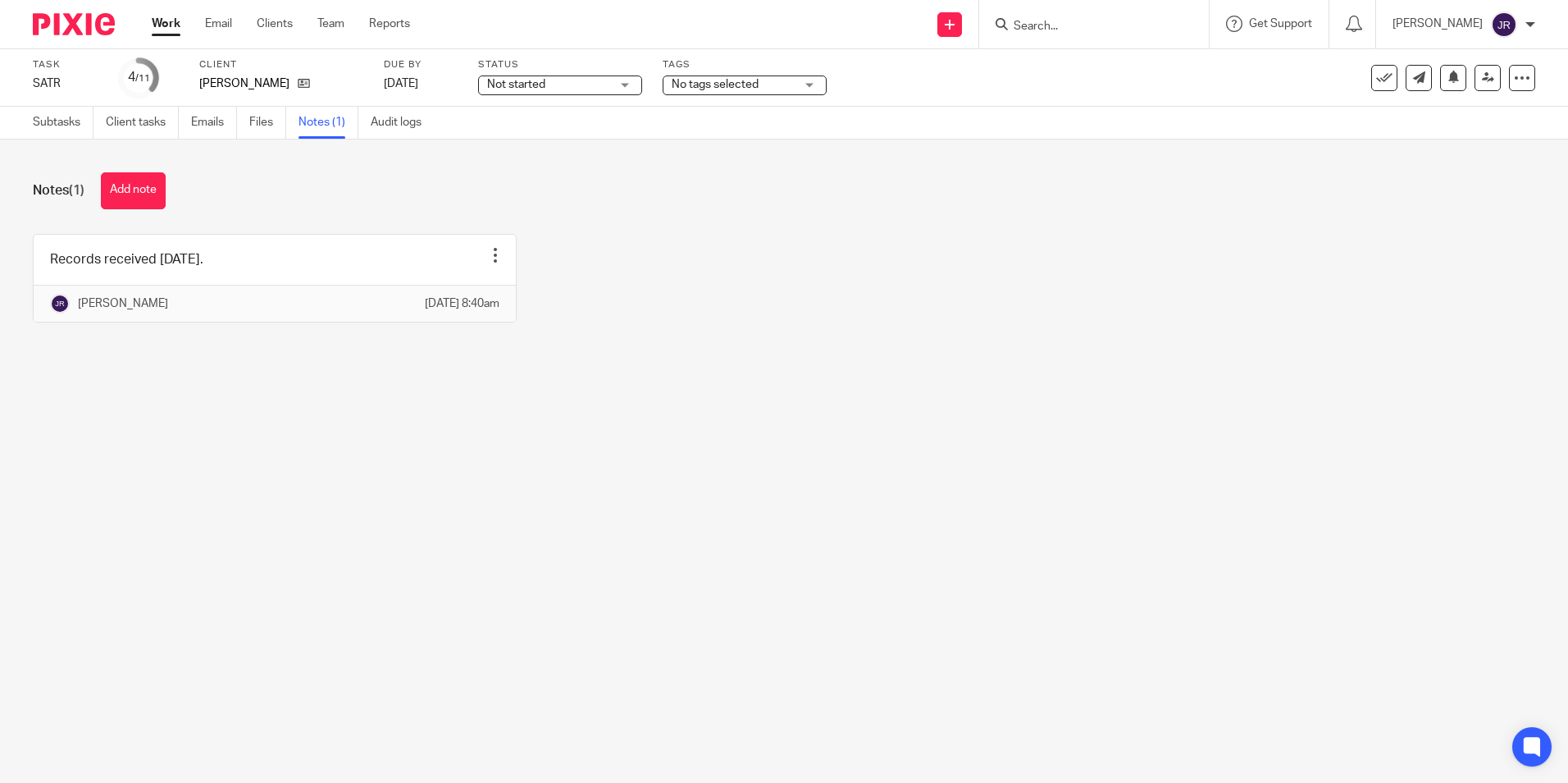
click at [166, 25] on link "Work" at bounding box center [166, 23] width 29 height 16
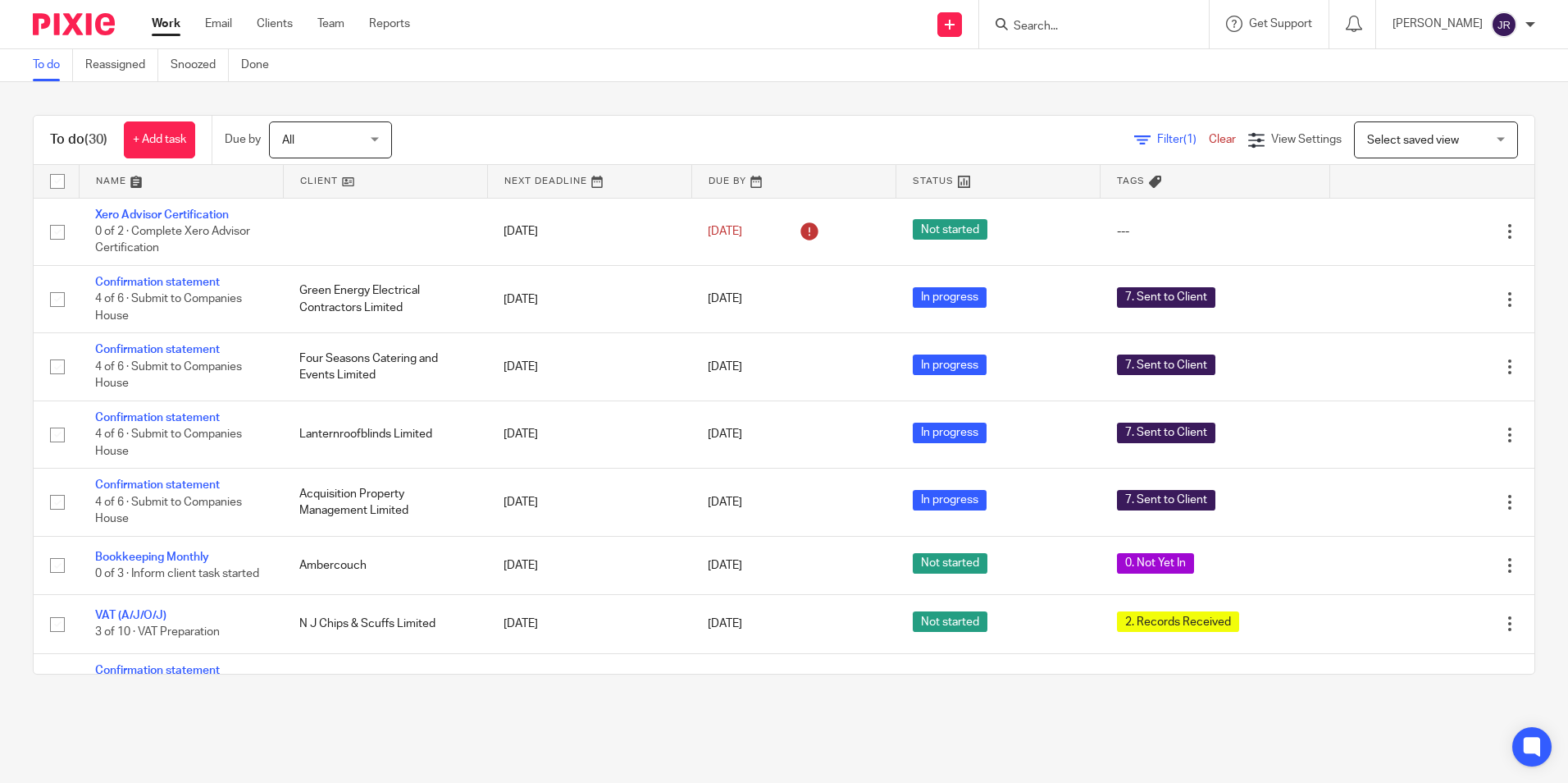
click at [99, 177] on link at bounding box center [181, 181] width 203 height 33
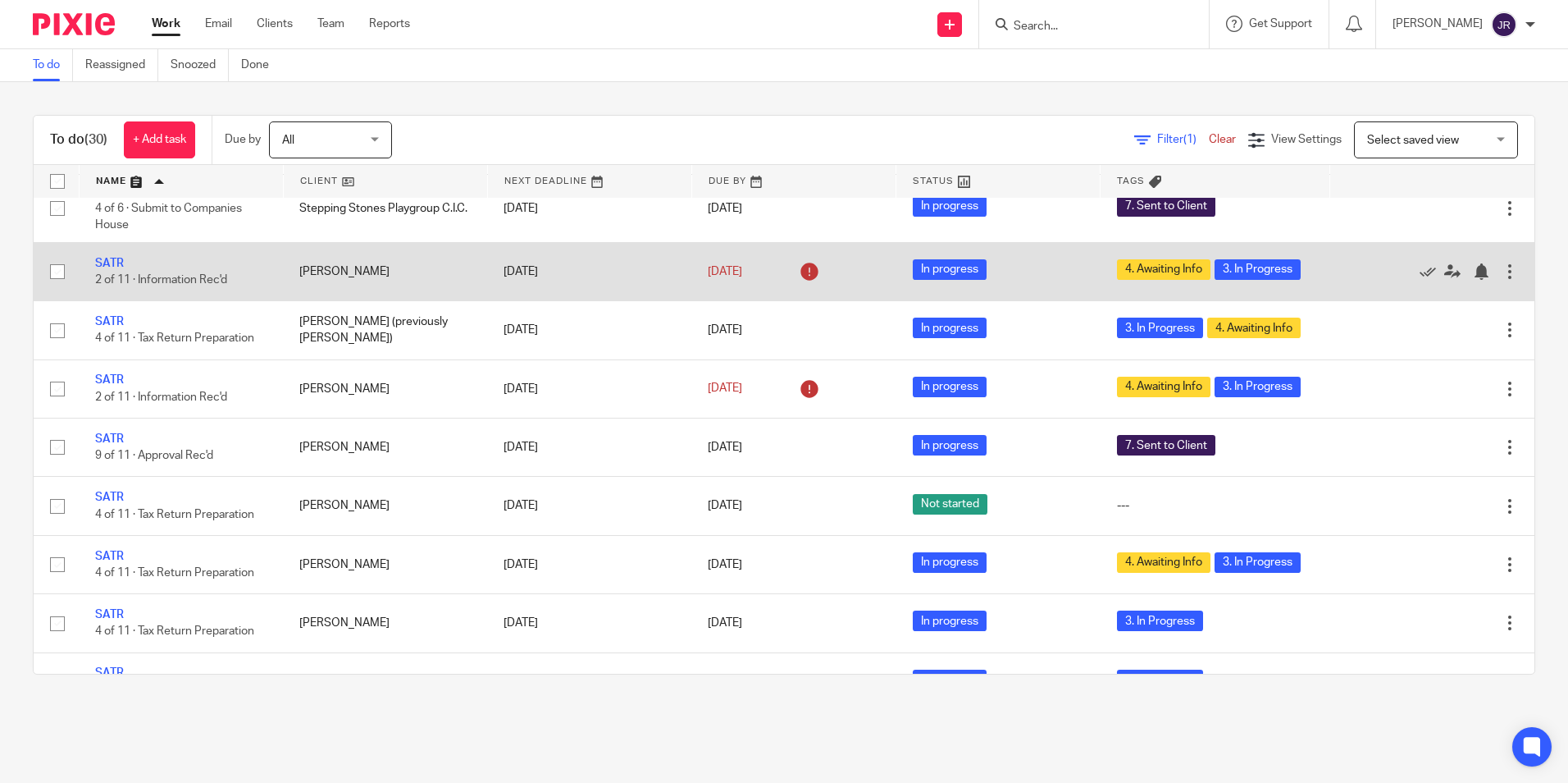
scroll to position [1149, 0]
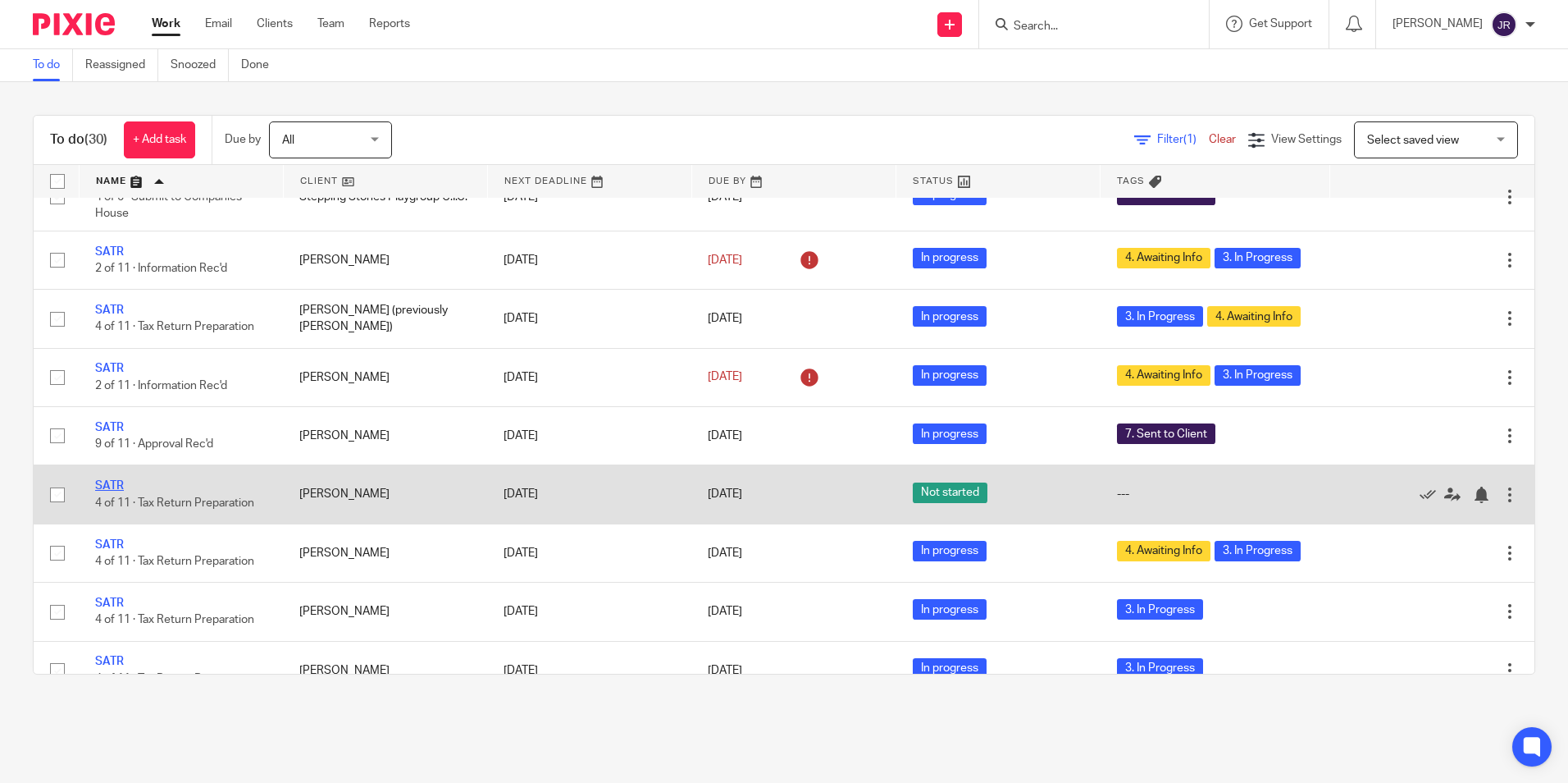
click at [119, 492] on link "SATR" at bounding box center [110, 486] width 29 height 12
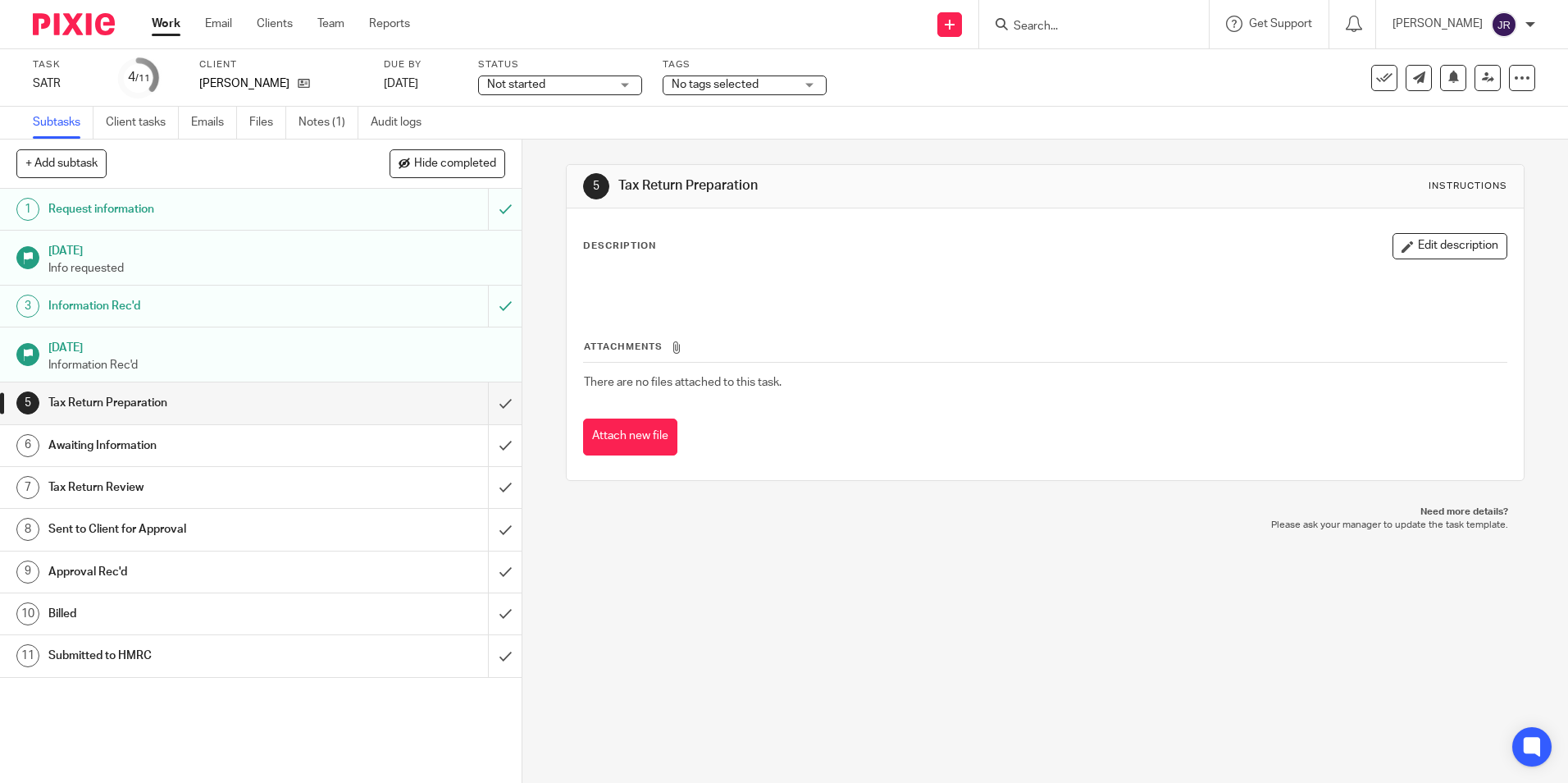
click at [817, 89] on div "No tags selected" at bounding box center [745, 86] width 164 height 20
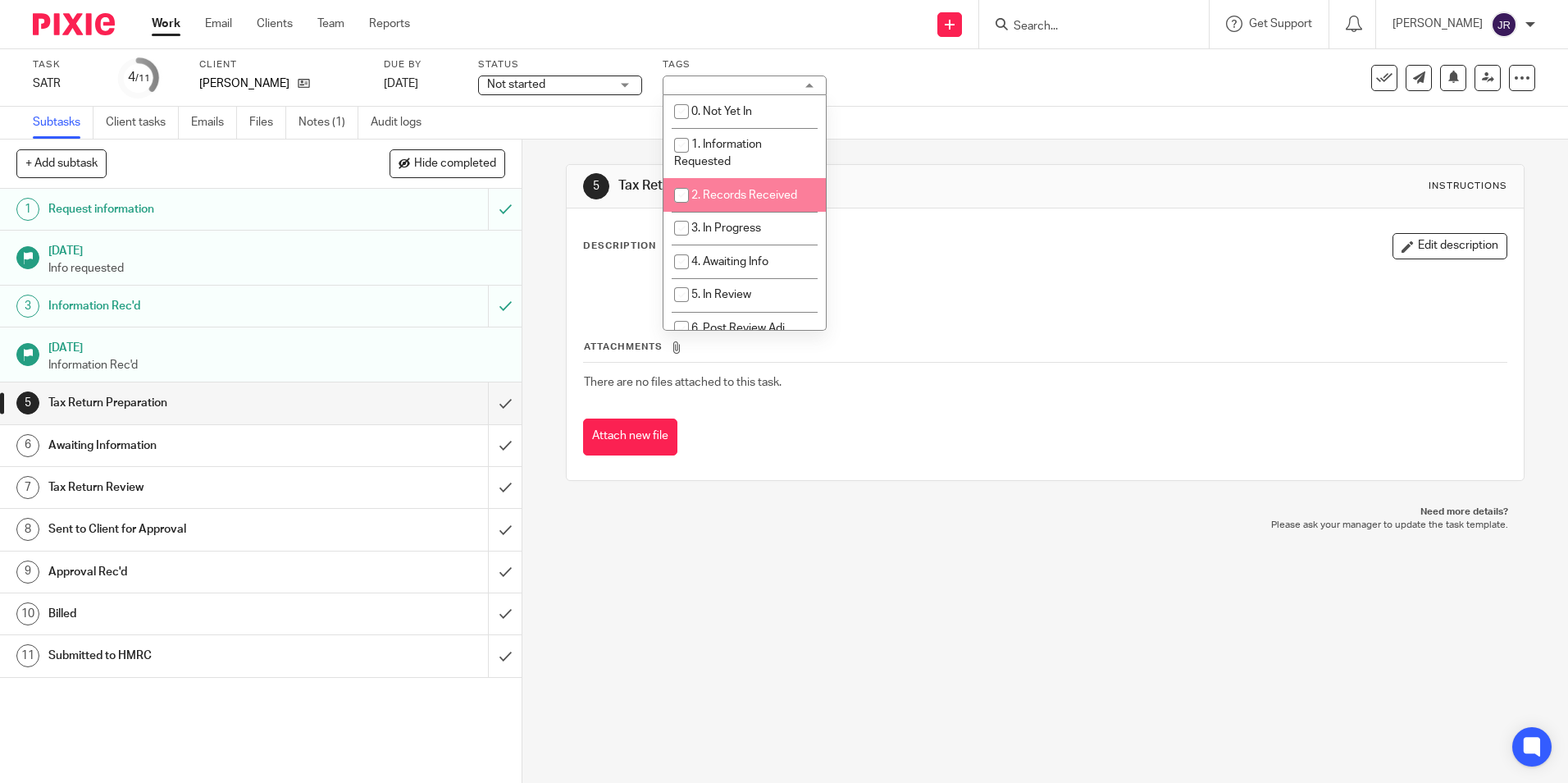
click at [778, 189] on span "2. Records Received" at bounding box center [744, 195] width 106 height 12
checkbox input "true"
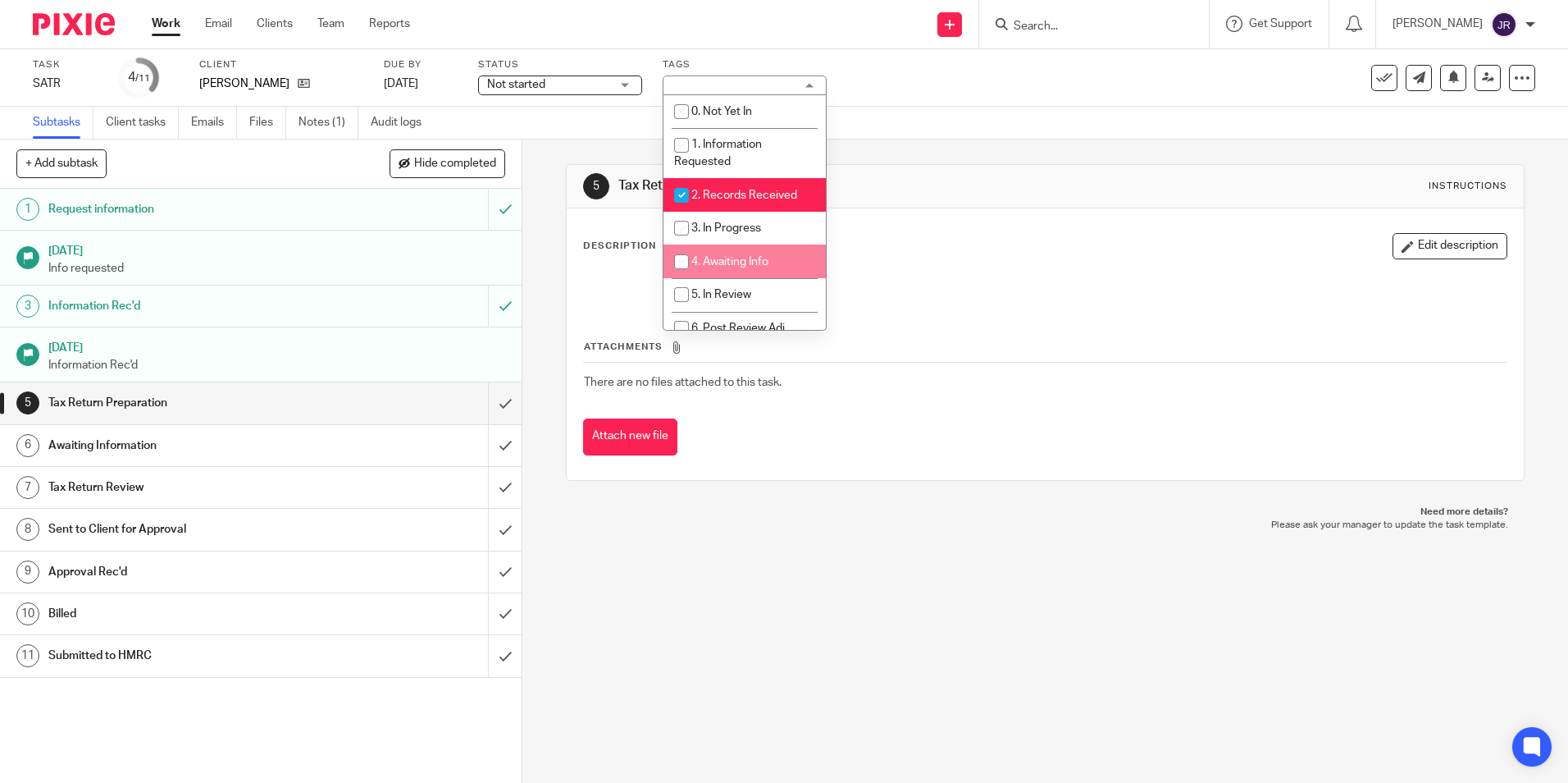
click at [817, 521] on p "Please ask your manager to update the task template." at bounding box center [1045, 525] width 925 height 13
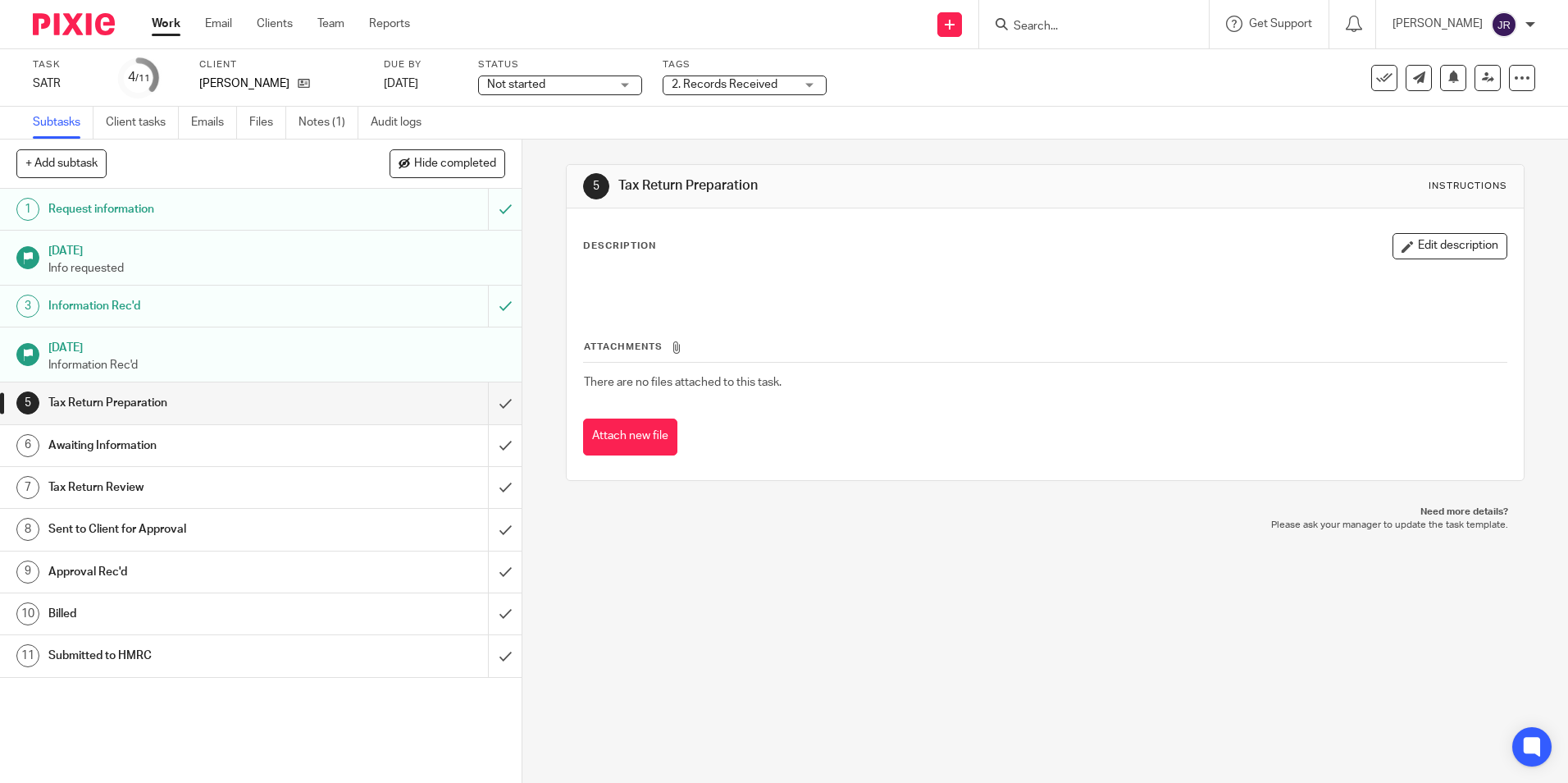
click at [165, 25] on link "Work" at bounding box center [166, 23] width 29 height 16
